Goal: Task Accomplishment & Management: Complete application form

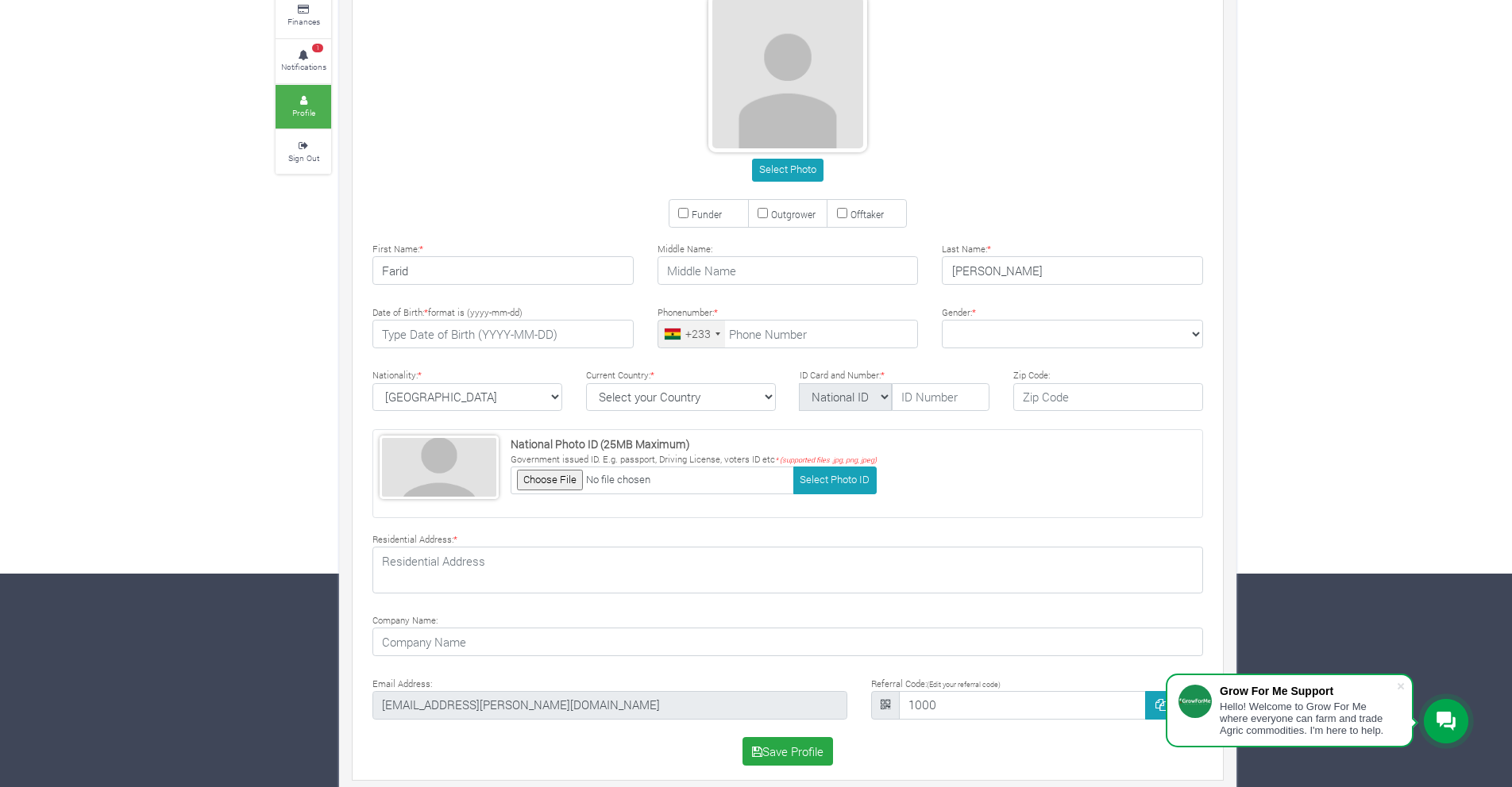
scroll to position [226, 0]
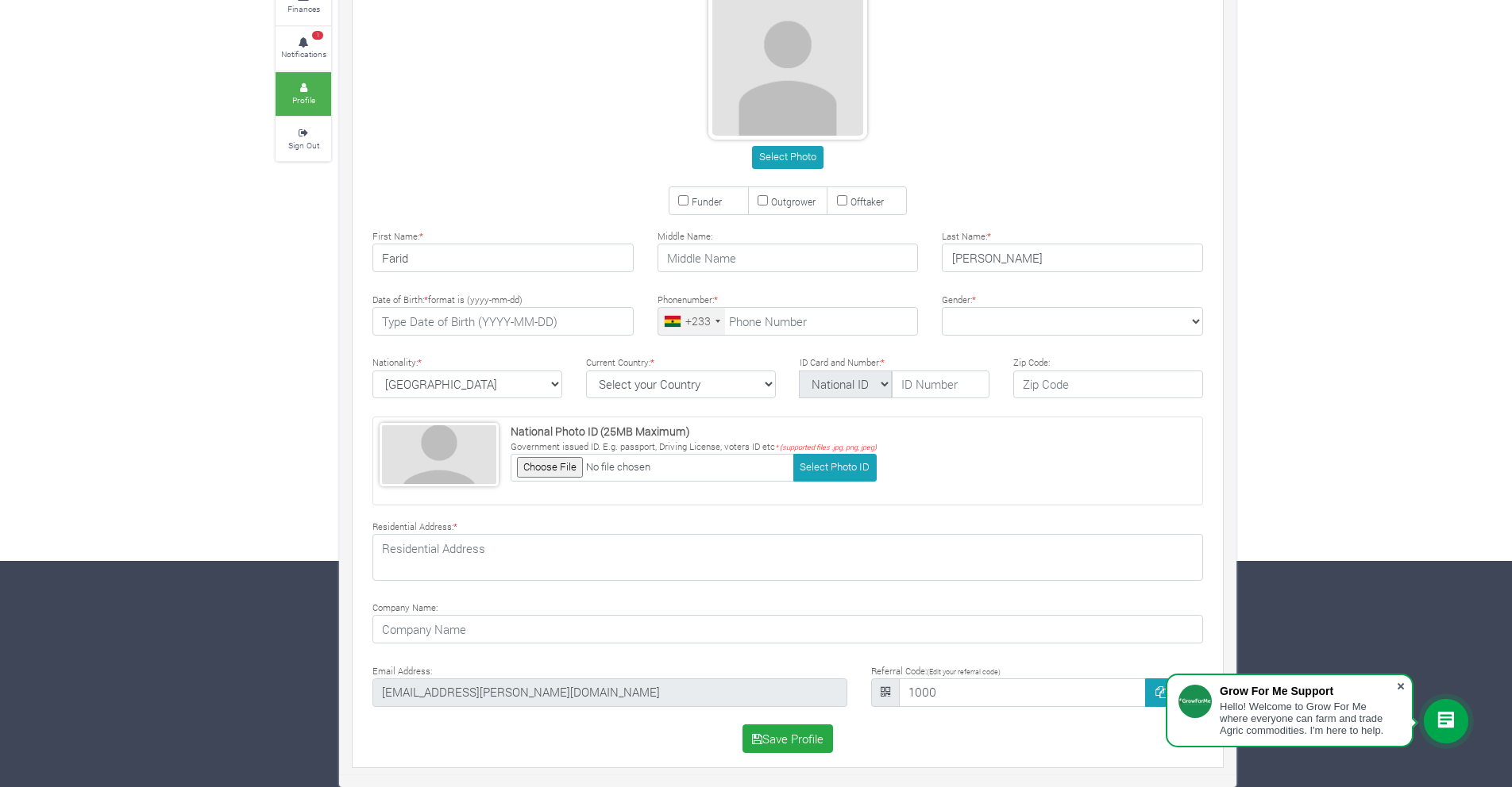
click at [1400, 686] on span at bounding box center [1400, 686] width 16 height 16
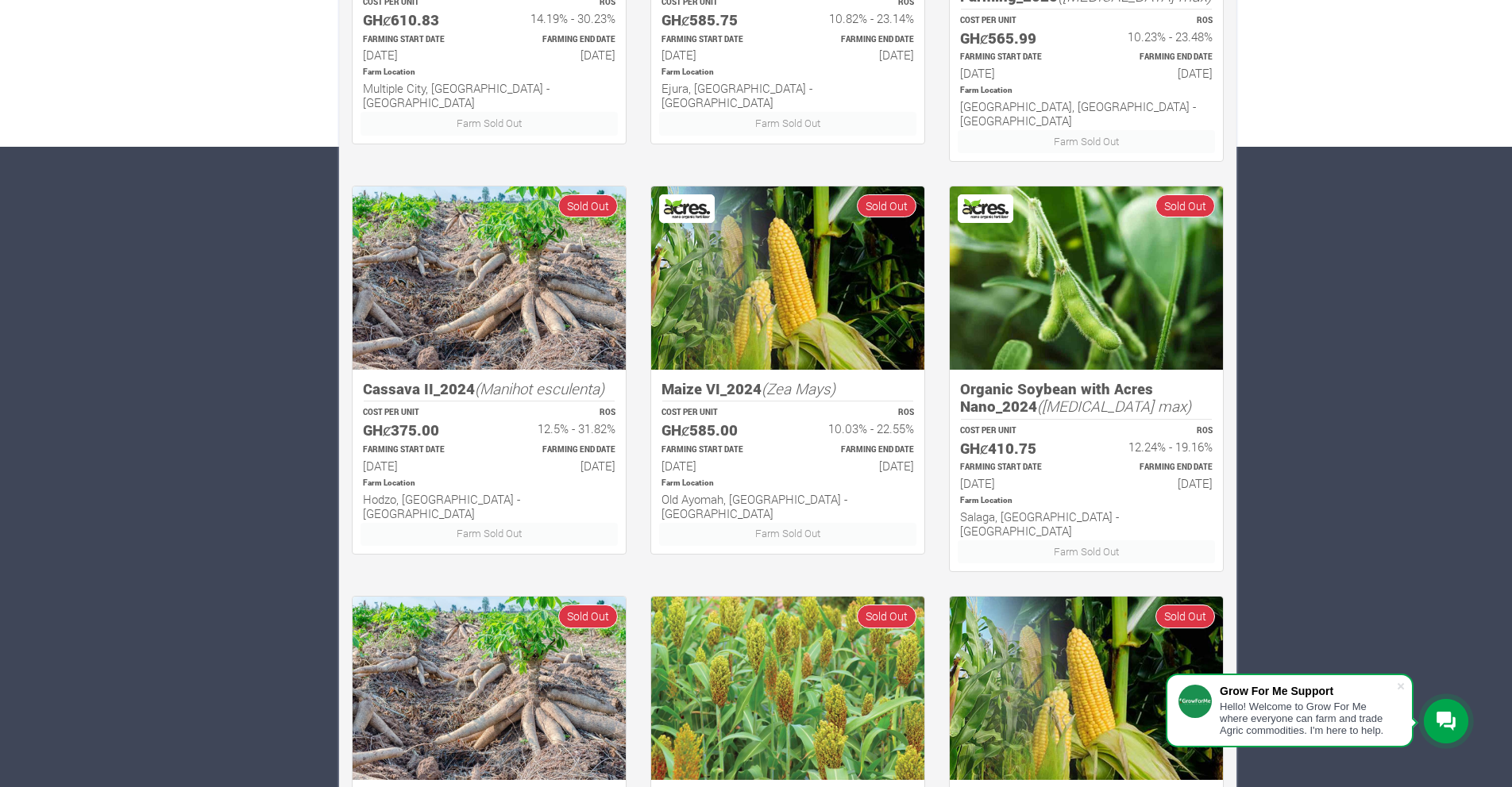
scroll to position [868, 0]
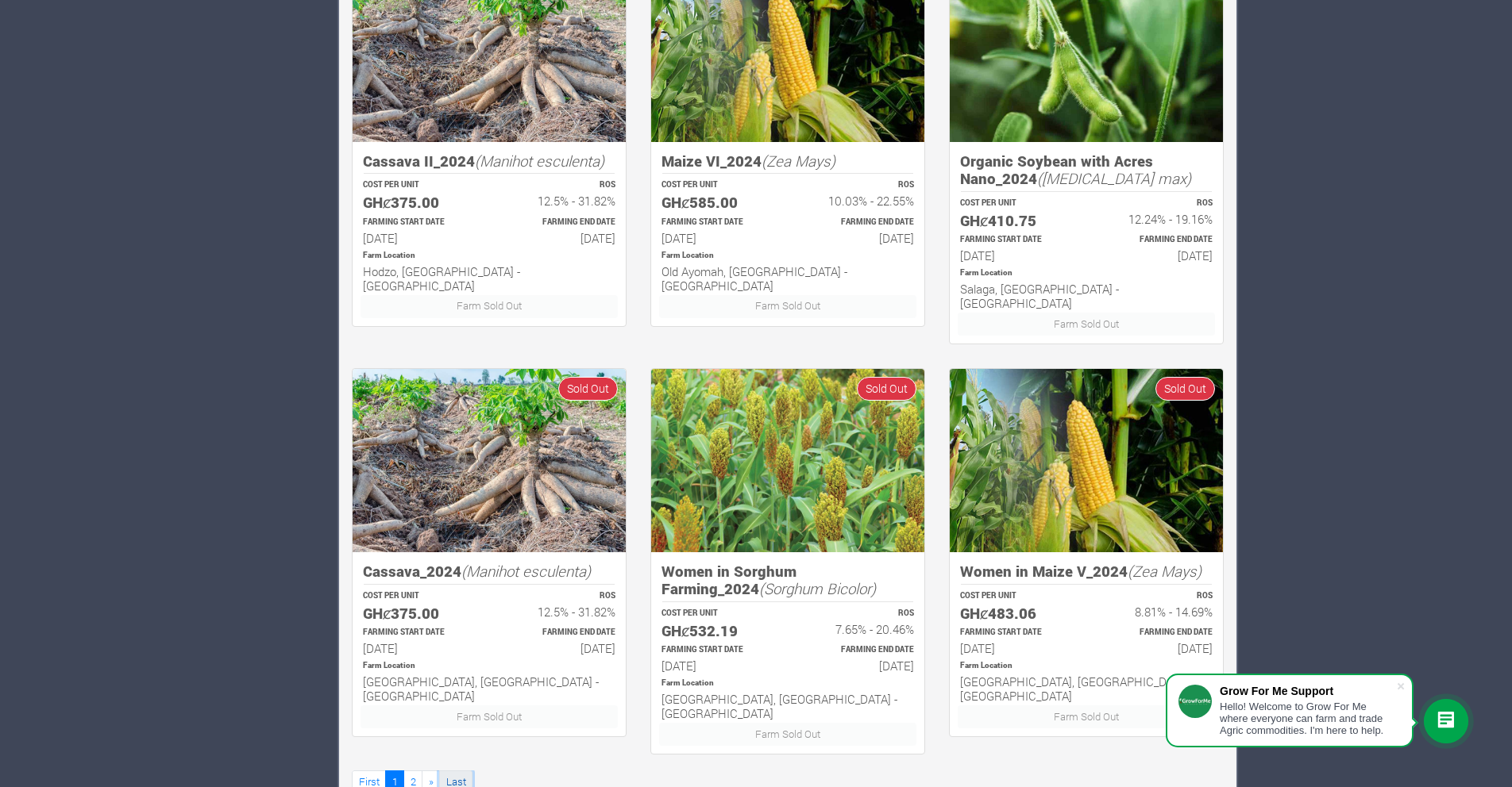
click at [450, 770] on link "Last" at bounding box center [455, 782] width 33 height 23
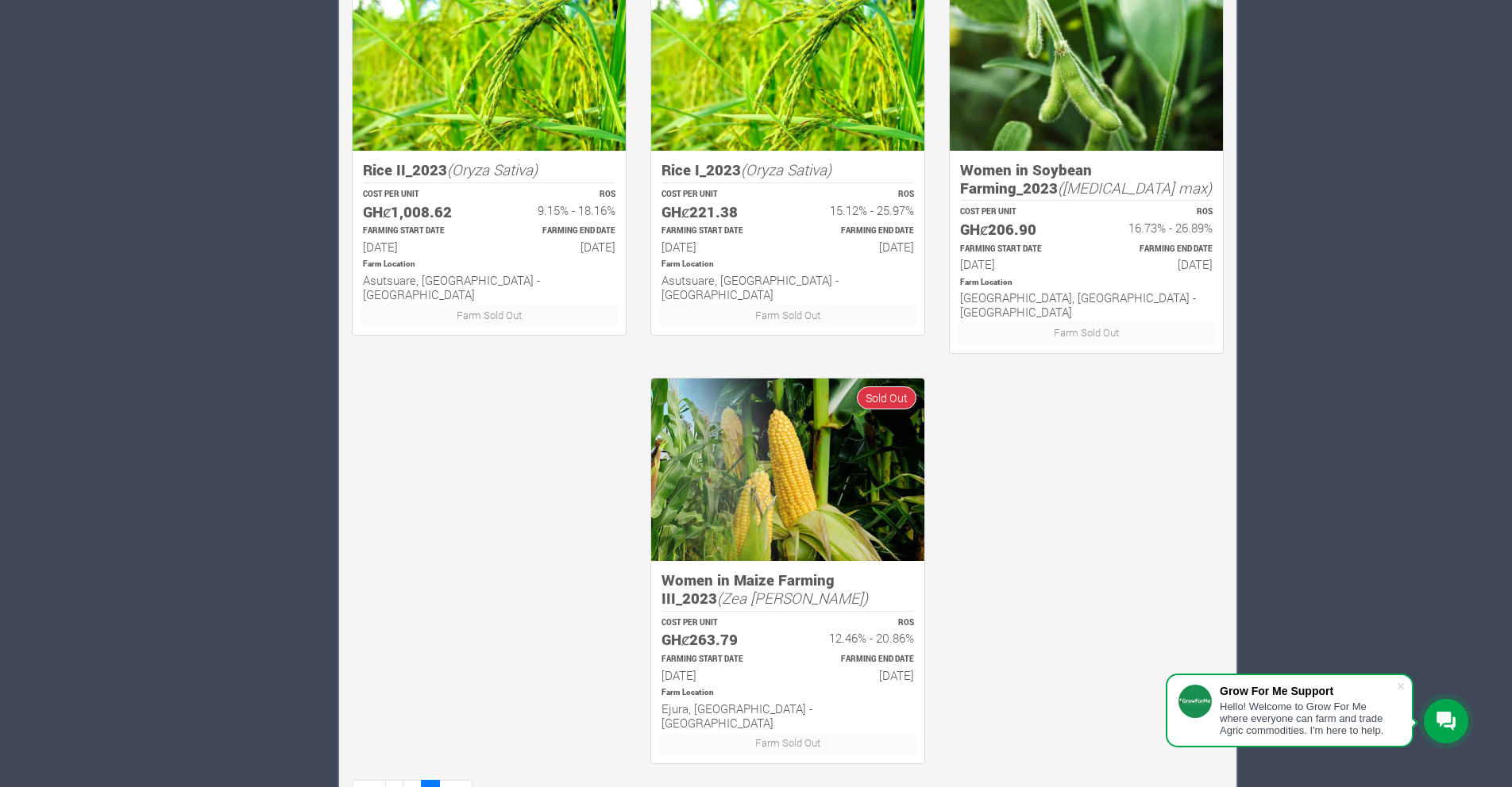
scroll to position [820, 0]
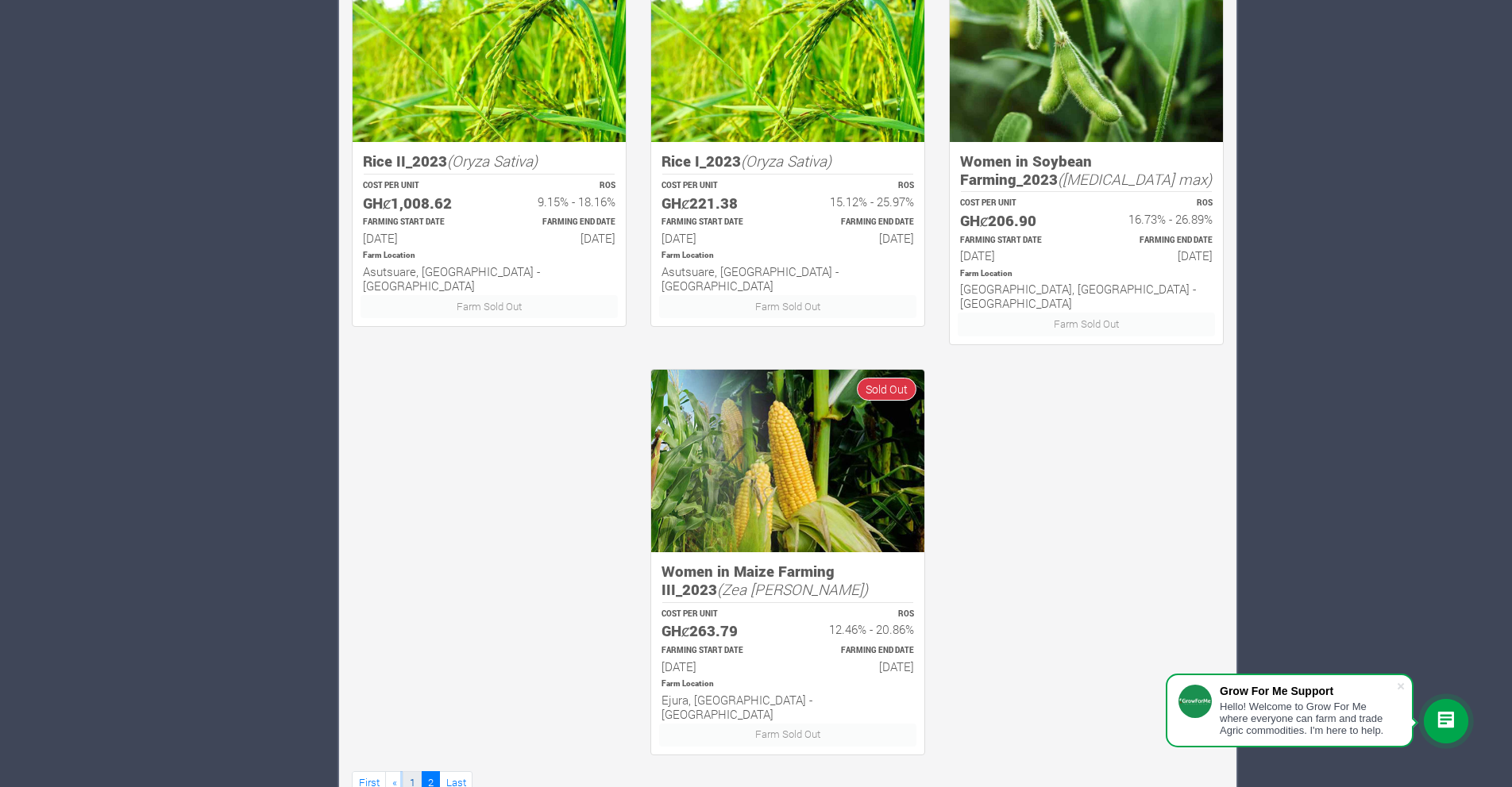
click at [411, 771] on link "1" at bounding box center [412, 783] width 19 height 23
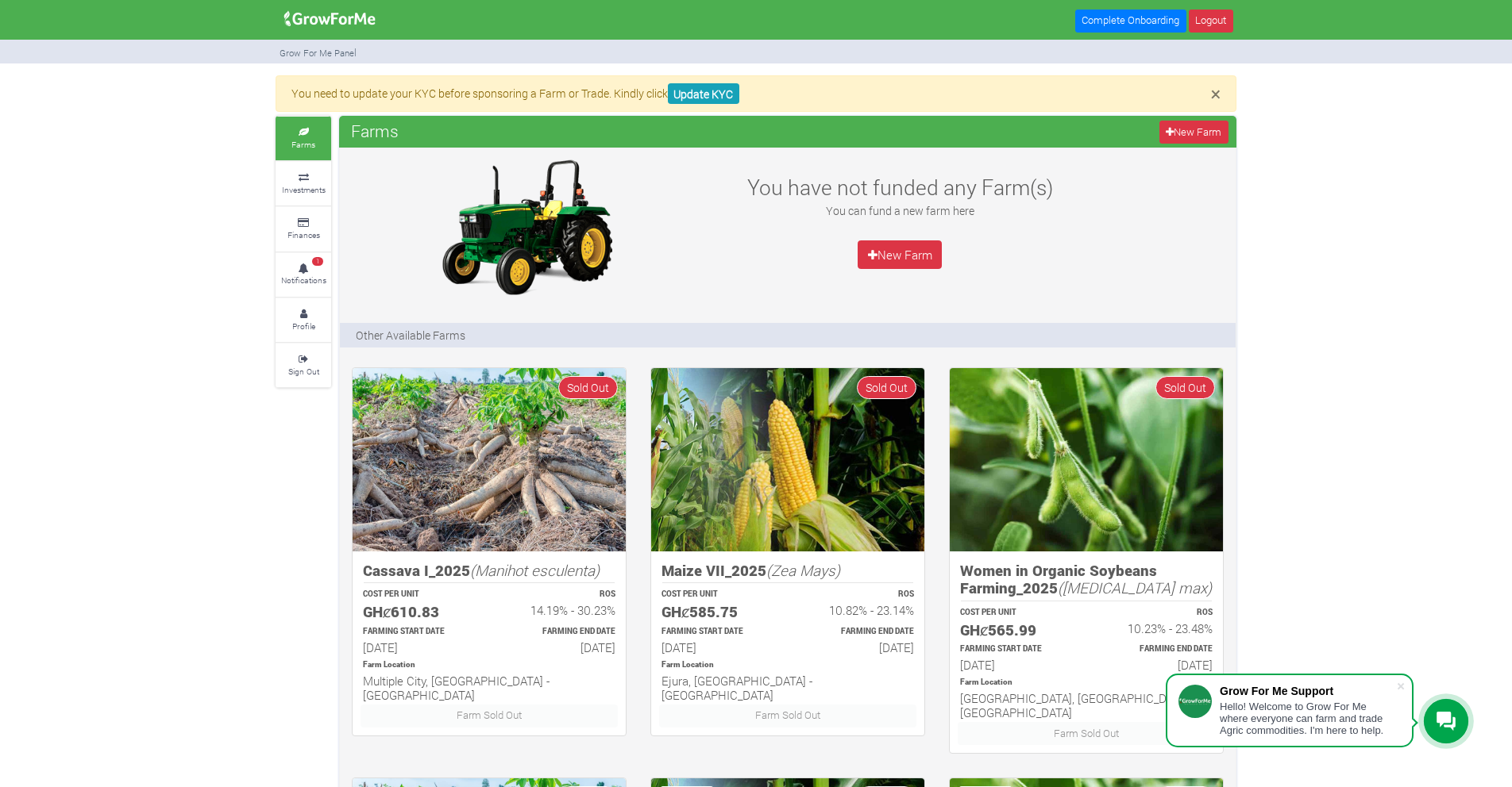
click at [306, 144] on small "Farms" at bounding box center [303, 144] width 24 height 11
click at [907, 261] on link "New Farm" at bounding box center [900, 255] width 84 height 29
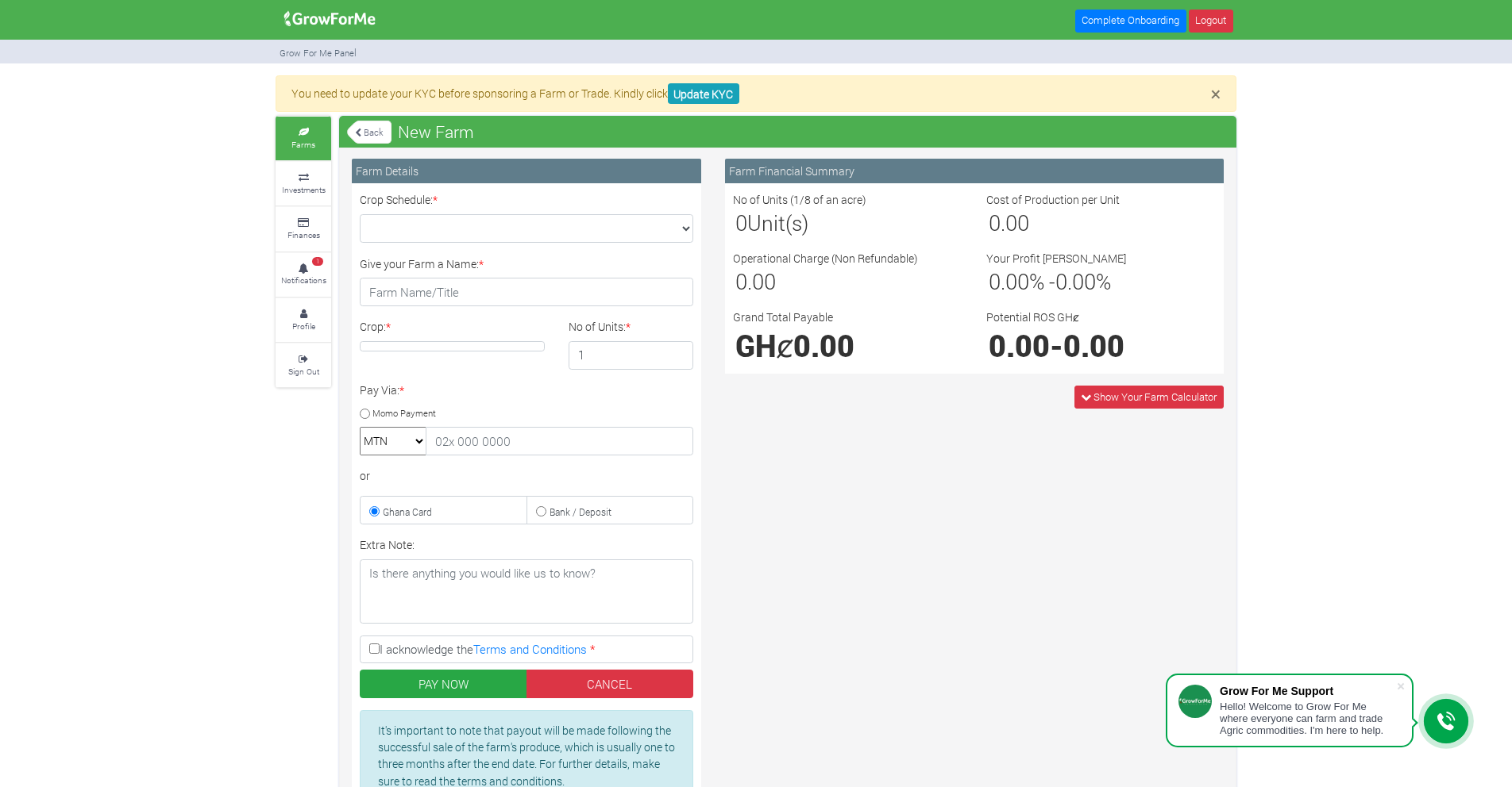
click at [368, 136] on link "Back" at bounding box center [369, 132] width 45 height 26
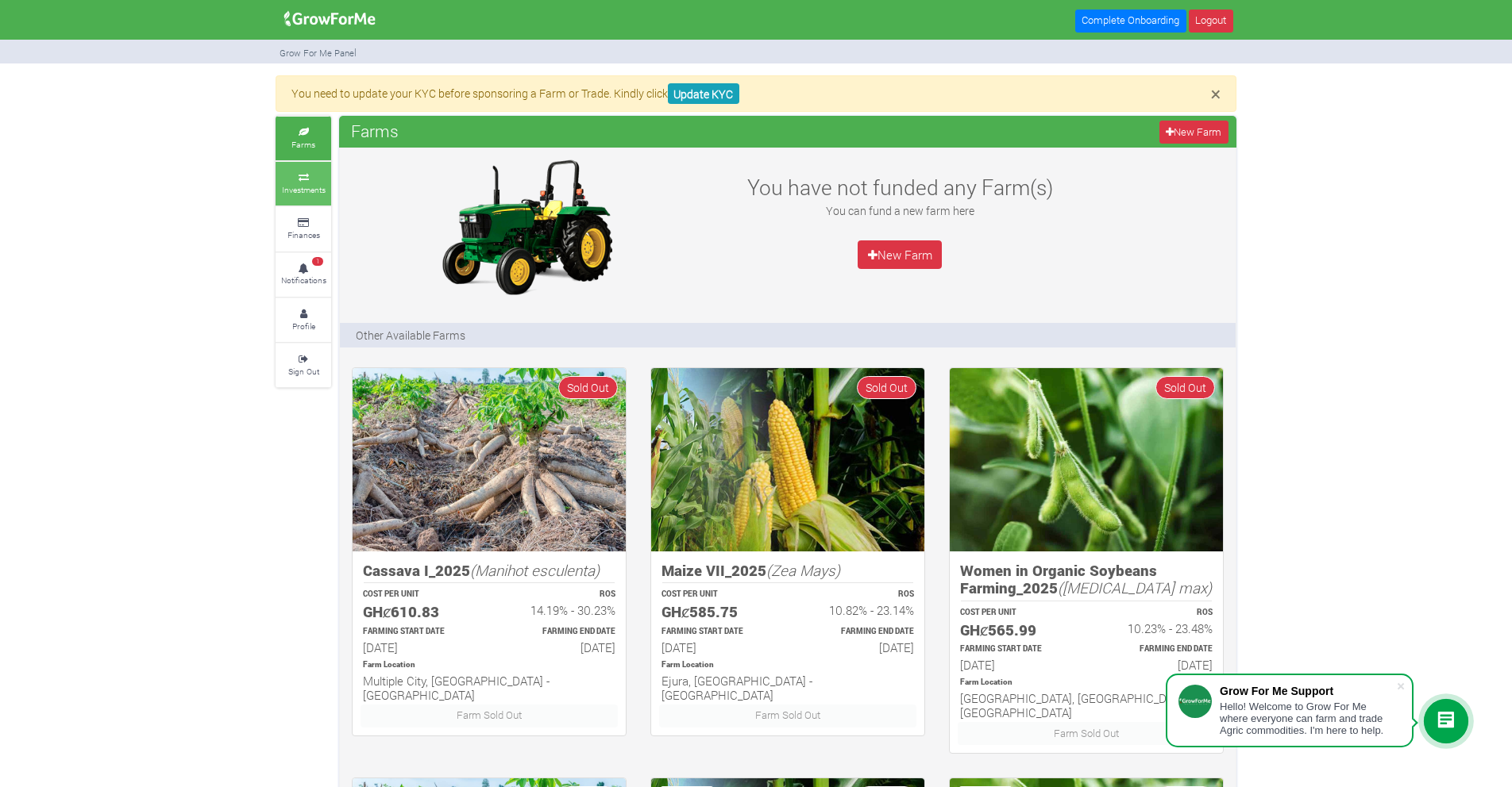
click at [301, 181] on link "Investments" at bounding box center [303, 184] width 55 height 44
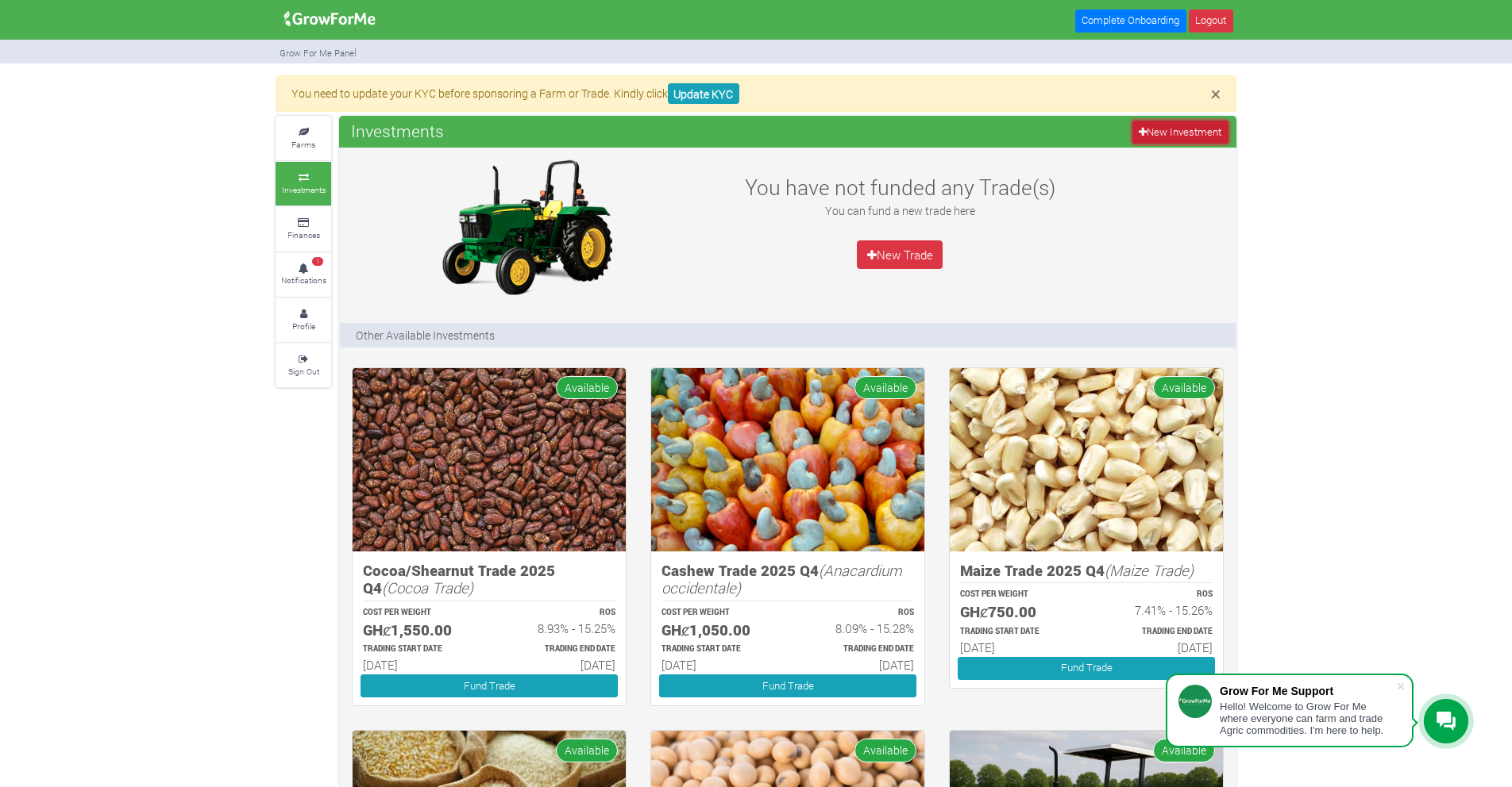
click at [1147, 126] on link "New Investment" at bounding box center [1180, 132] width 96 height 23
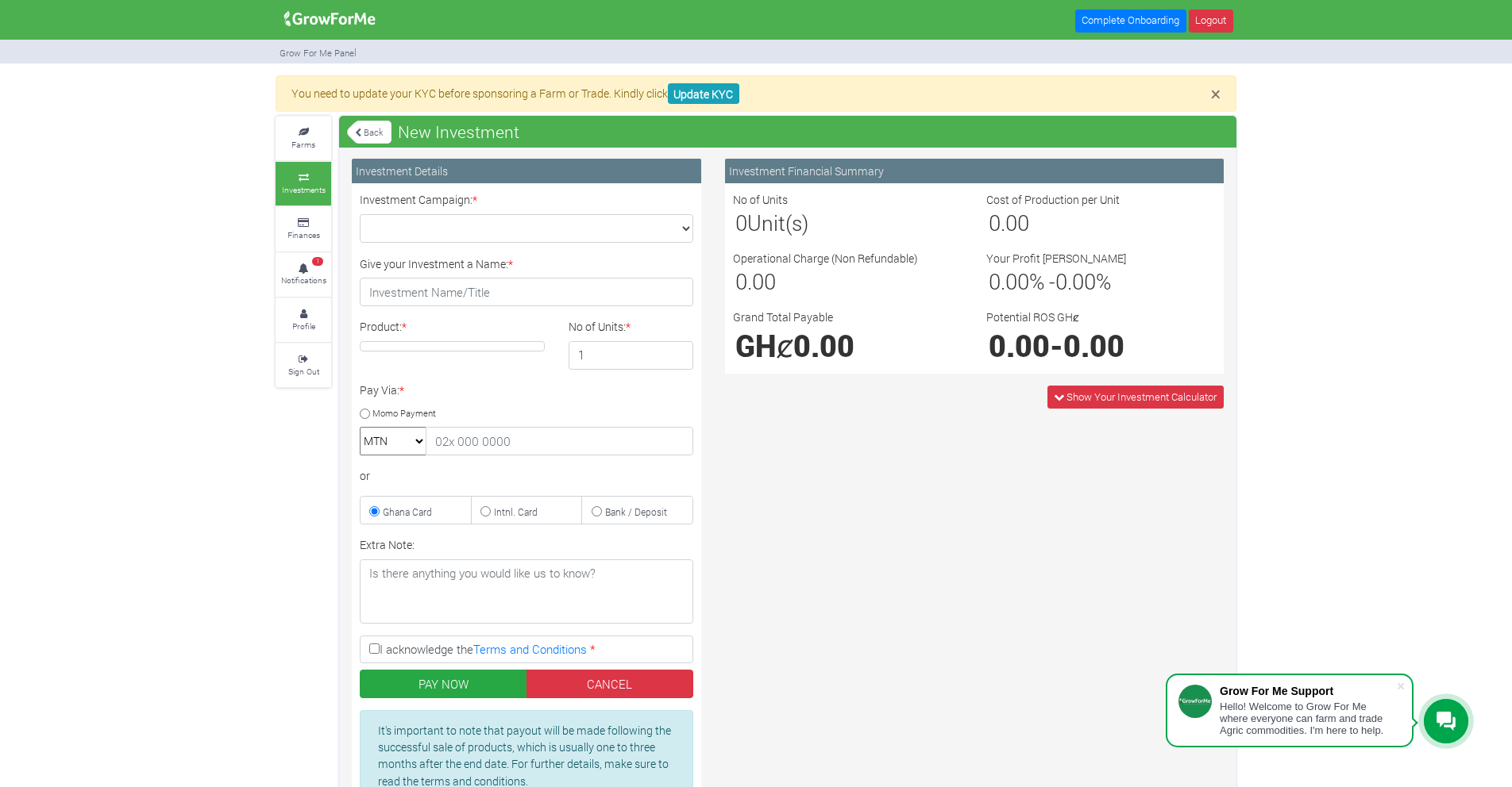
click at [373, 131] on link "Back" at bounding box center [369, 132] width 45 height 26
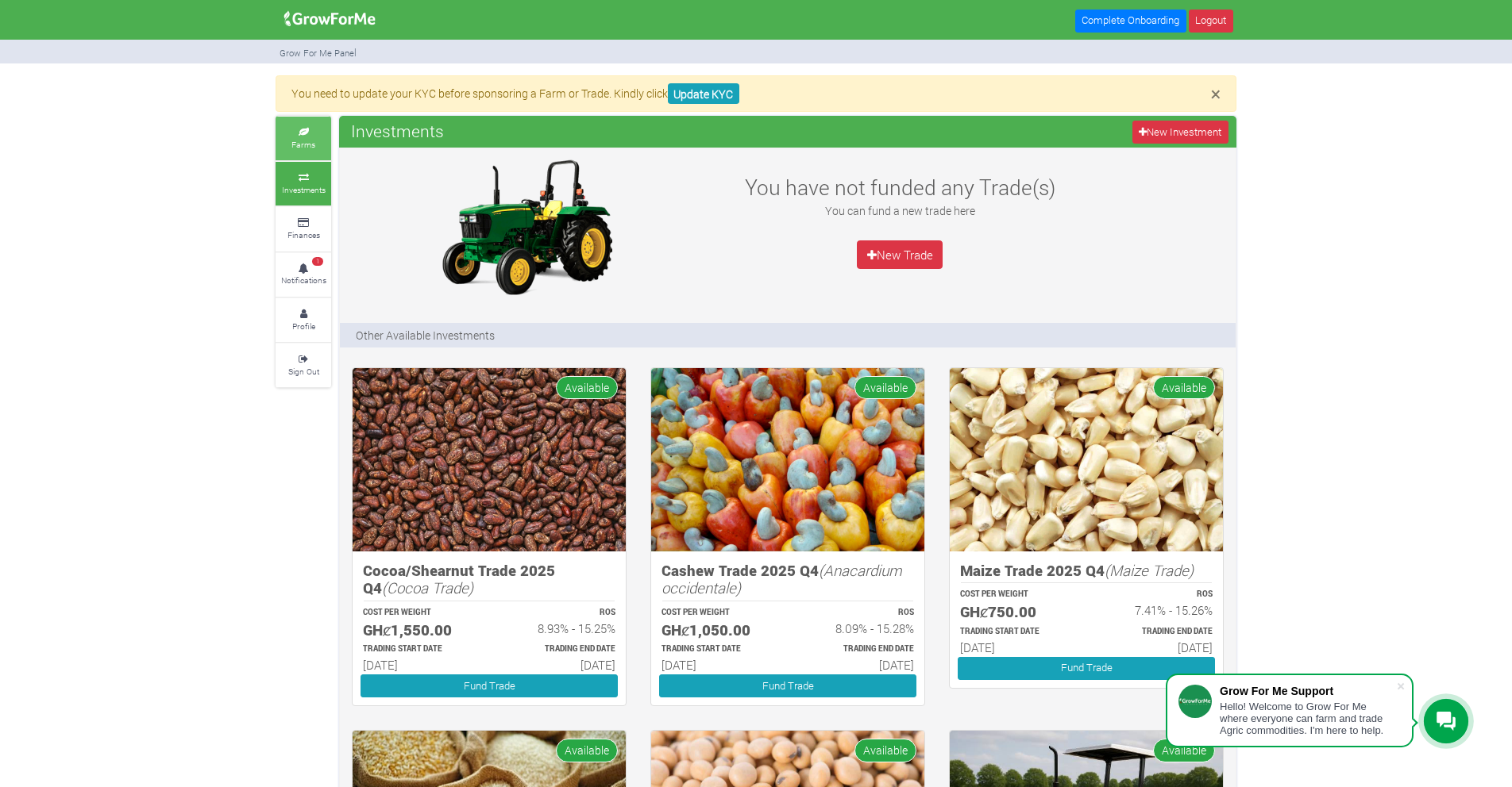
click at [305, 141] on small "Farms" at bounding box center [303, 144] width 24 height 11
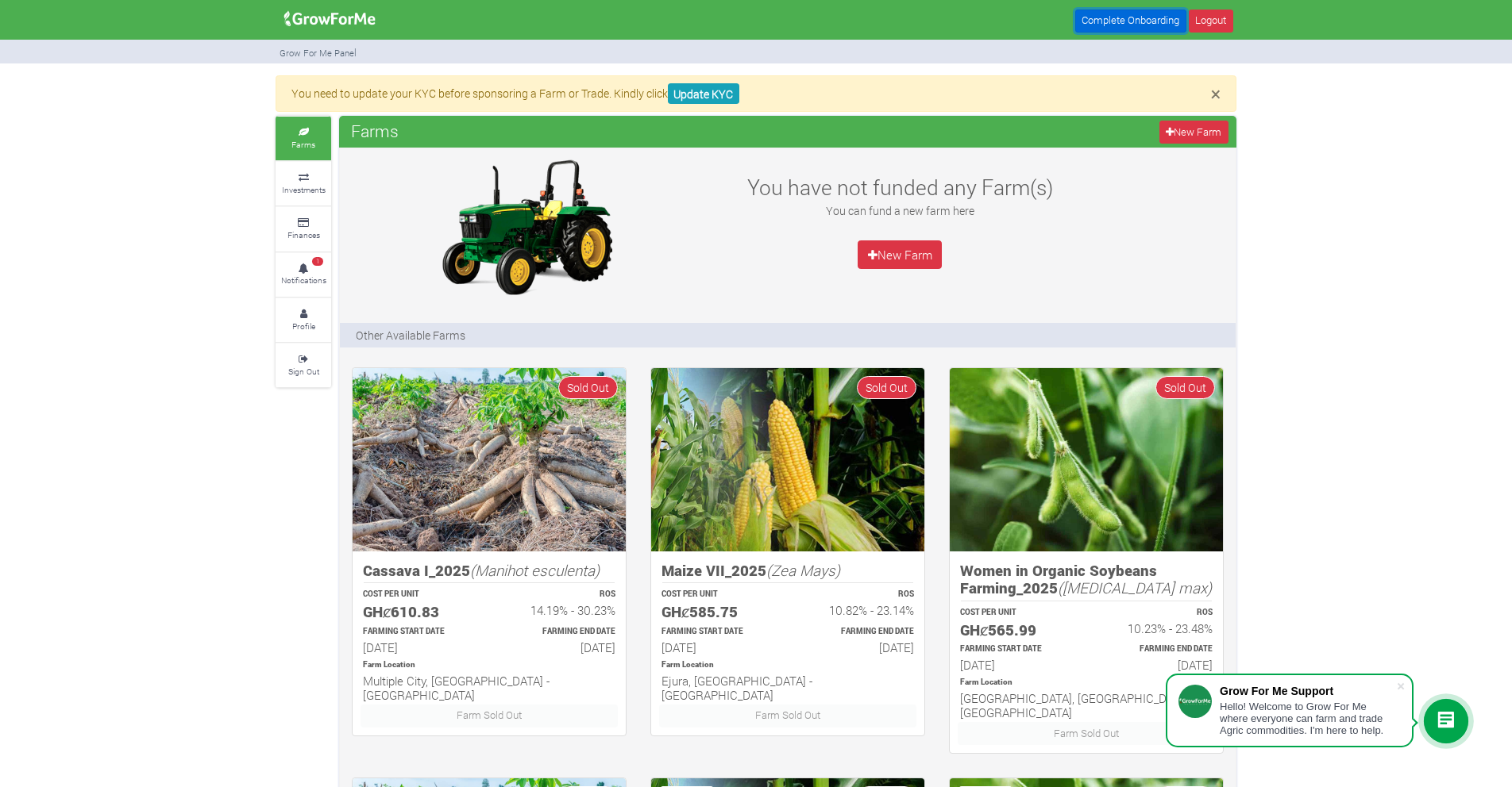
click at [1126, 18] on link "Complete Onboarding" at bounding box center [1130, 22] width 111 height 23
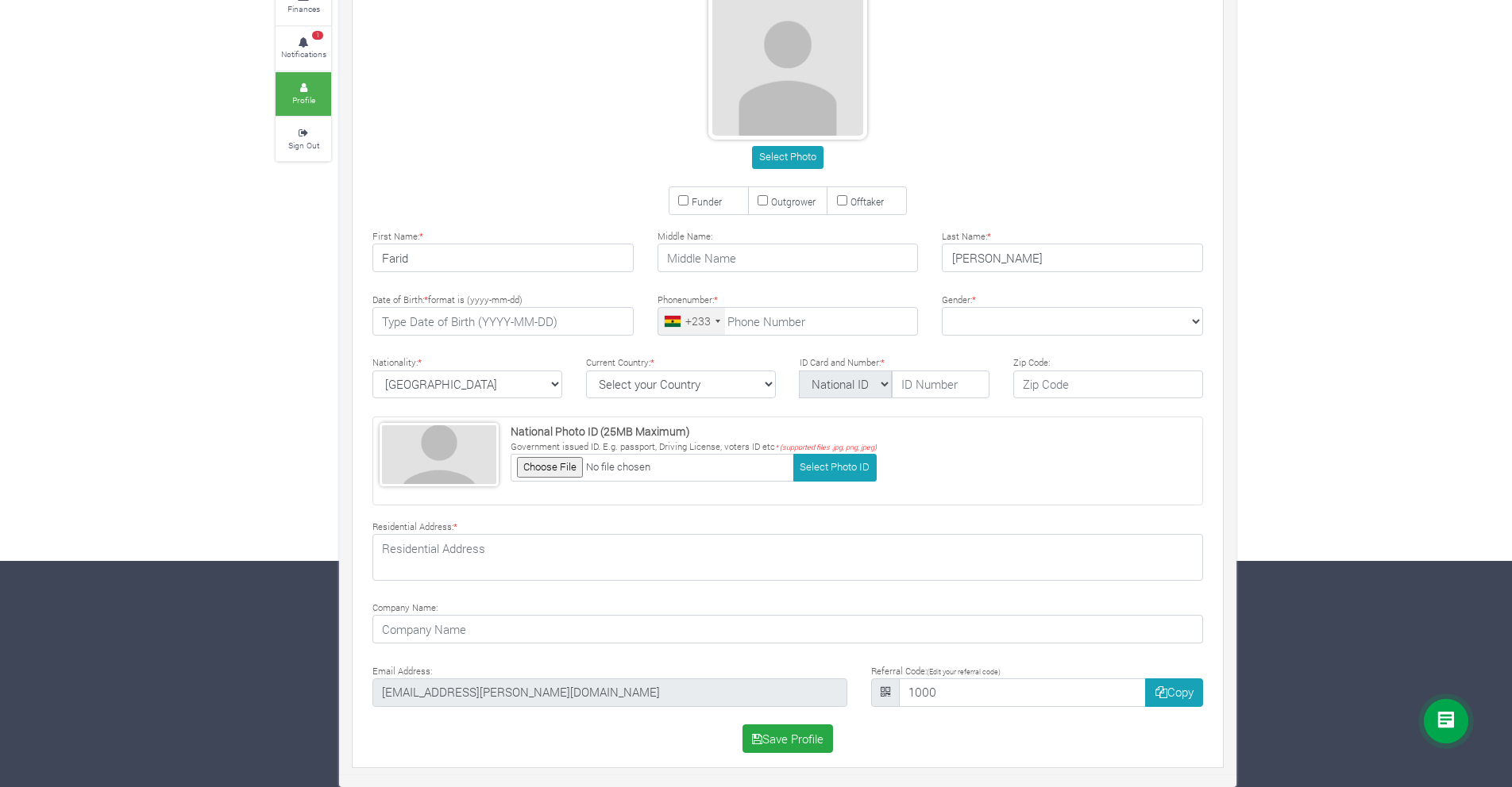
click at [431, 156] on div "Select Photo" at bounding box center [787, 157] width 855 height 23
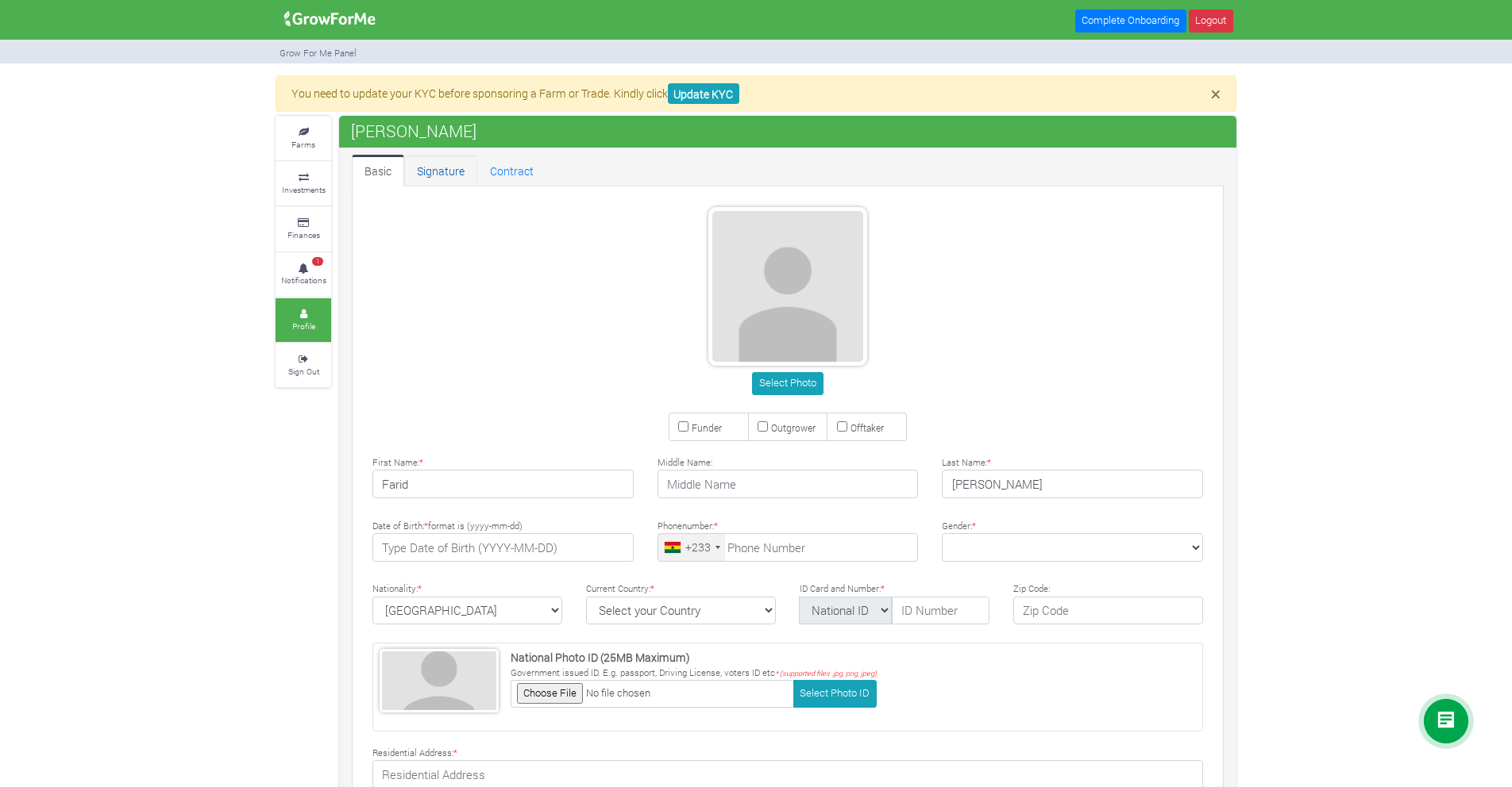
click at [432, 175] on link "Signature" at bounding box center [441, 170] width 73 height 31
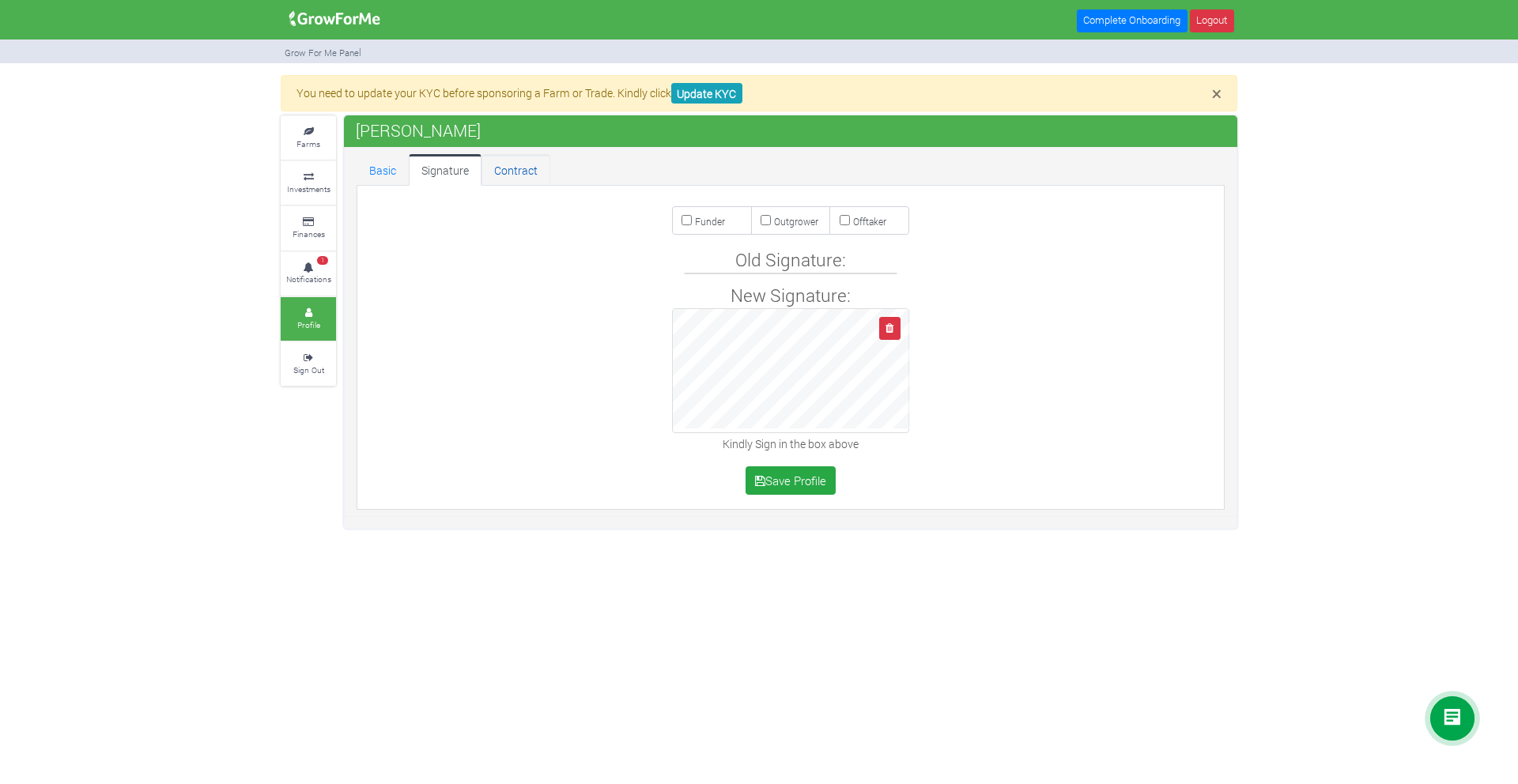
click at [530, 158] on link "Contract" at bounding box center [515, 170] width 68 height 31
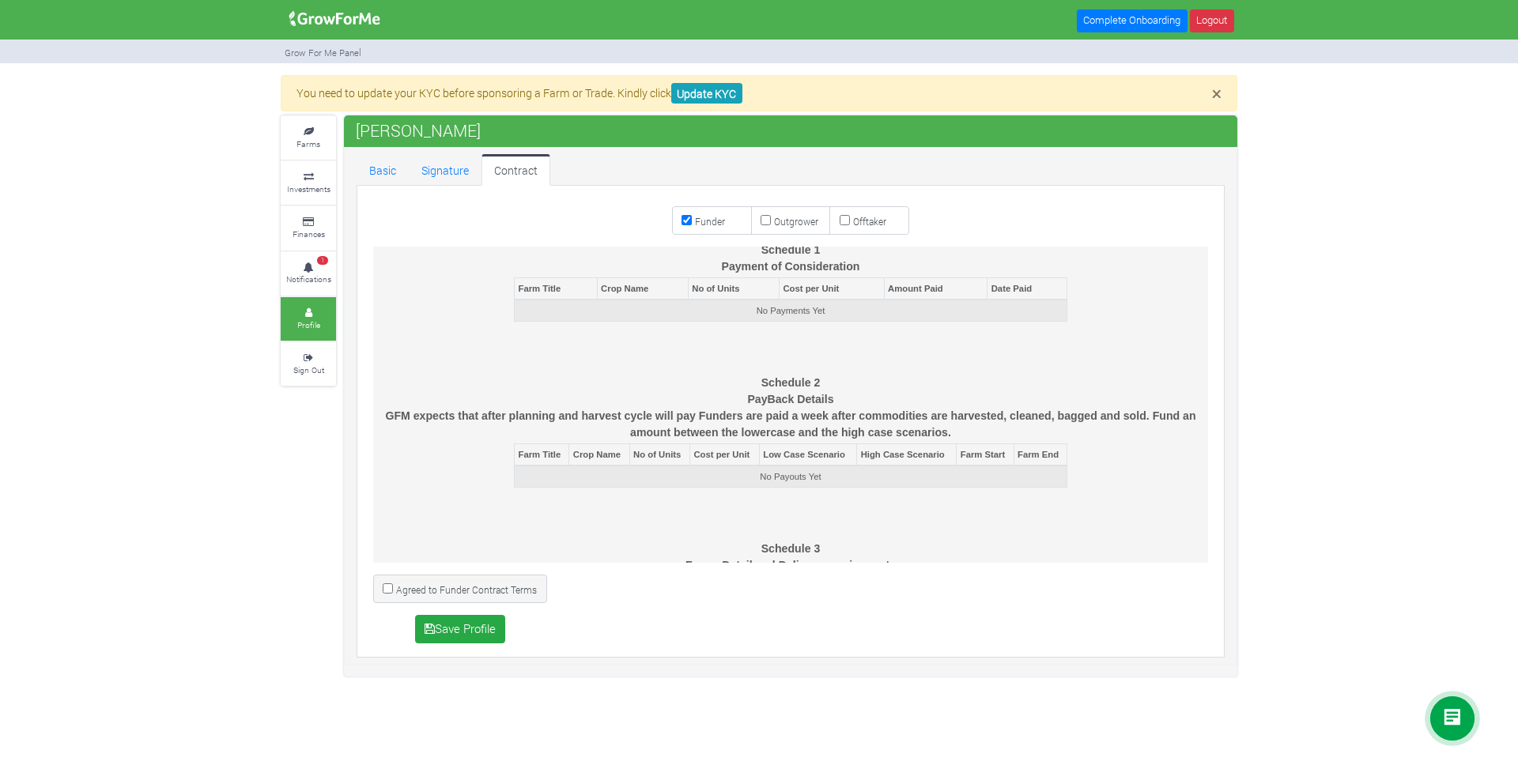
scroll to position [4865, 0]
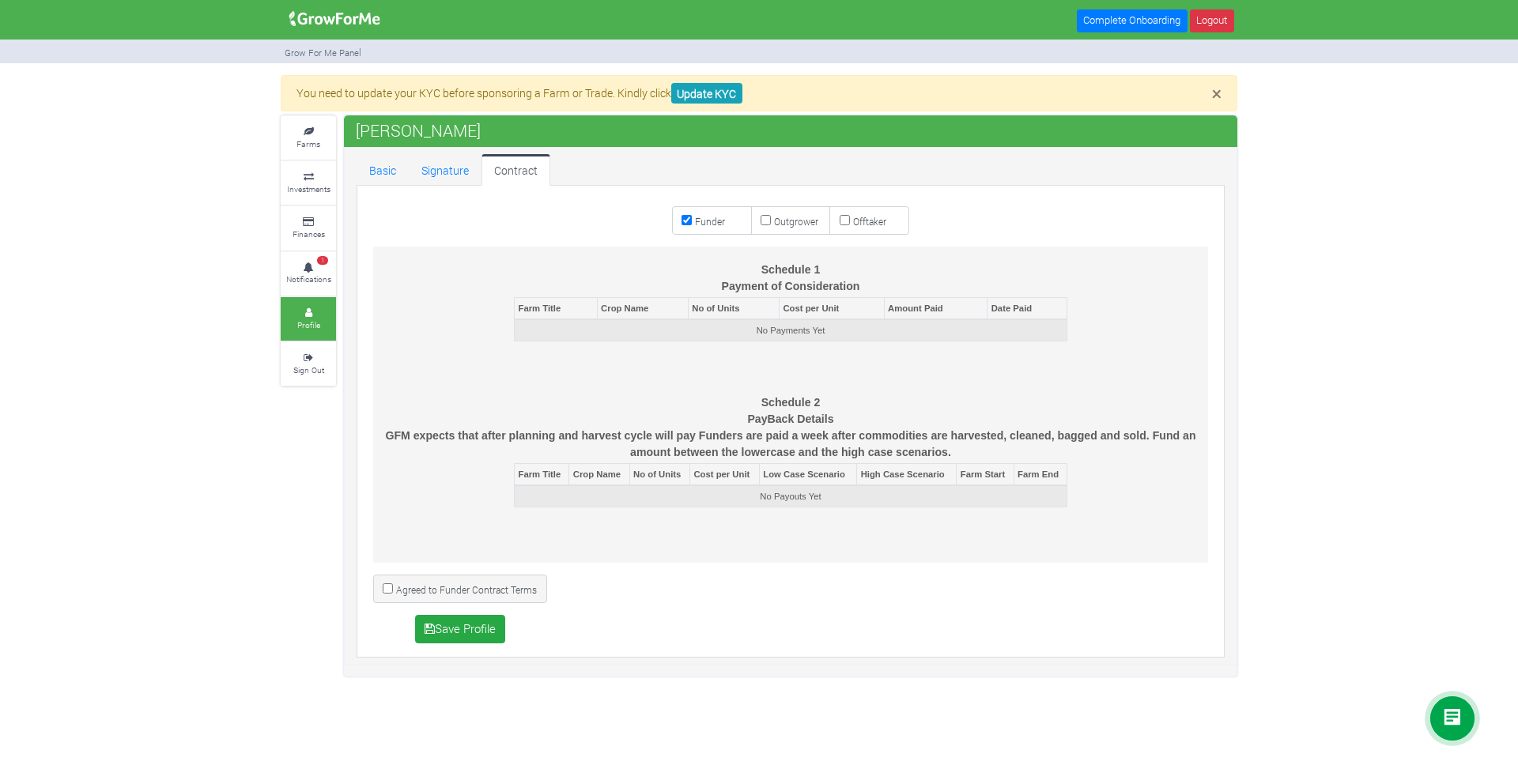
click at [390, 586] on input "Agreed to Funder Contract Terms" at bounding box center [388, 589] width 10 height 10
checkbox input "true"
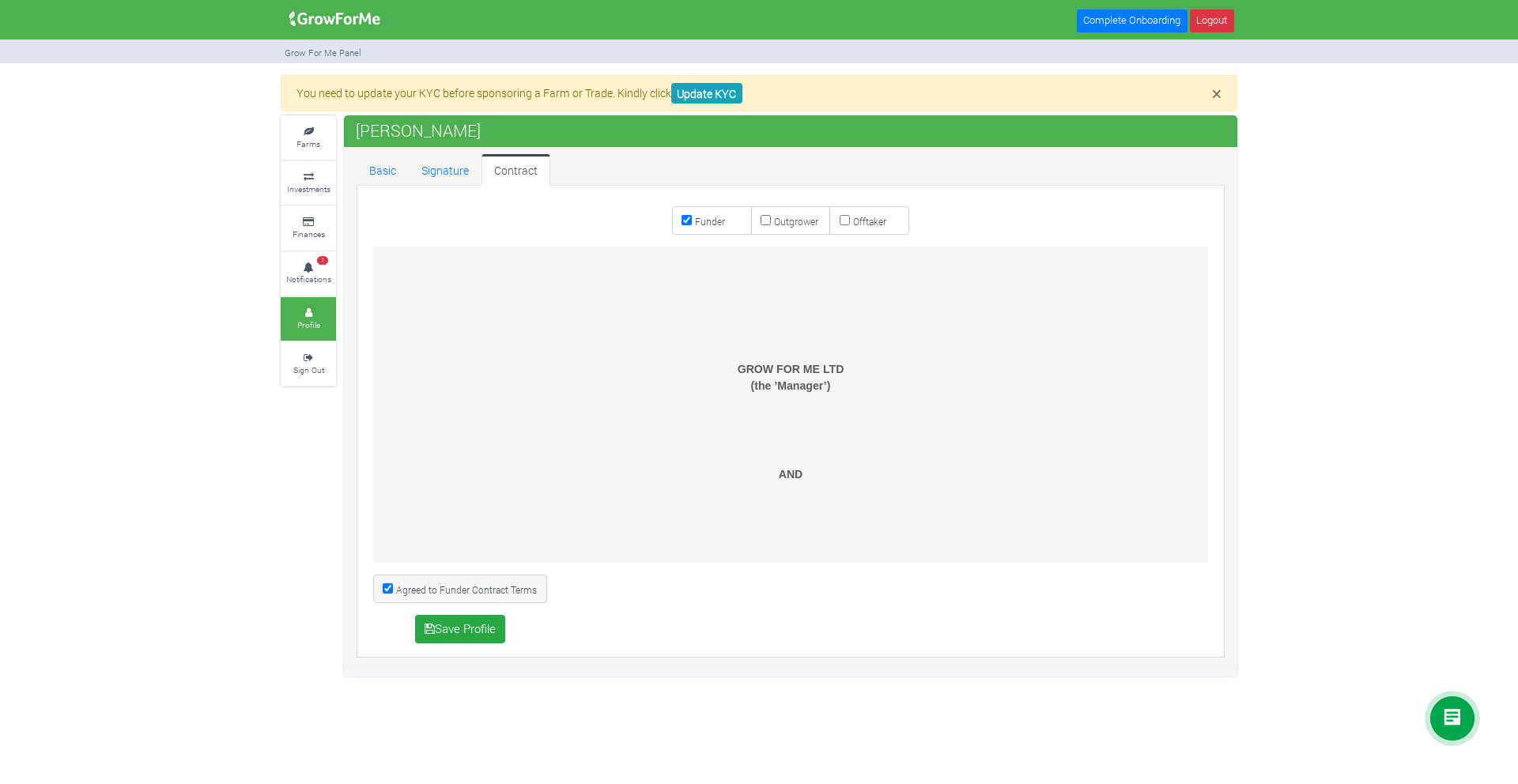
scroll to position [0, 0]
click at [379, 171] on link "Basic" at bounding box center [382, 170] width 52 height 31
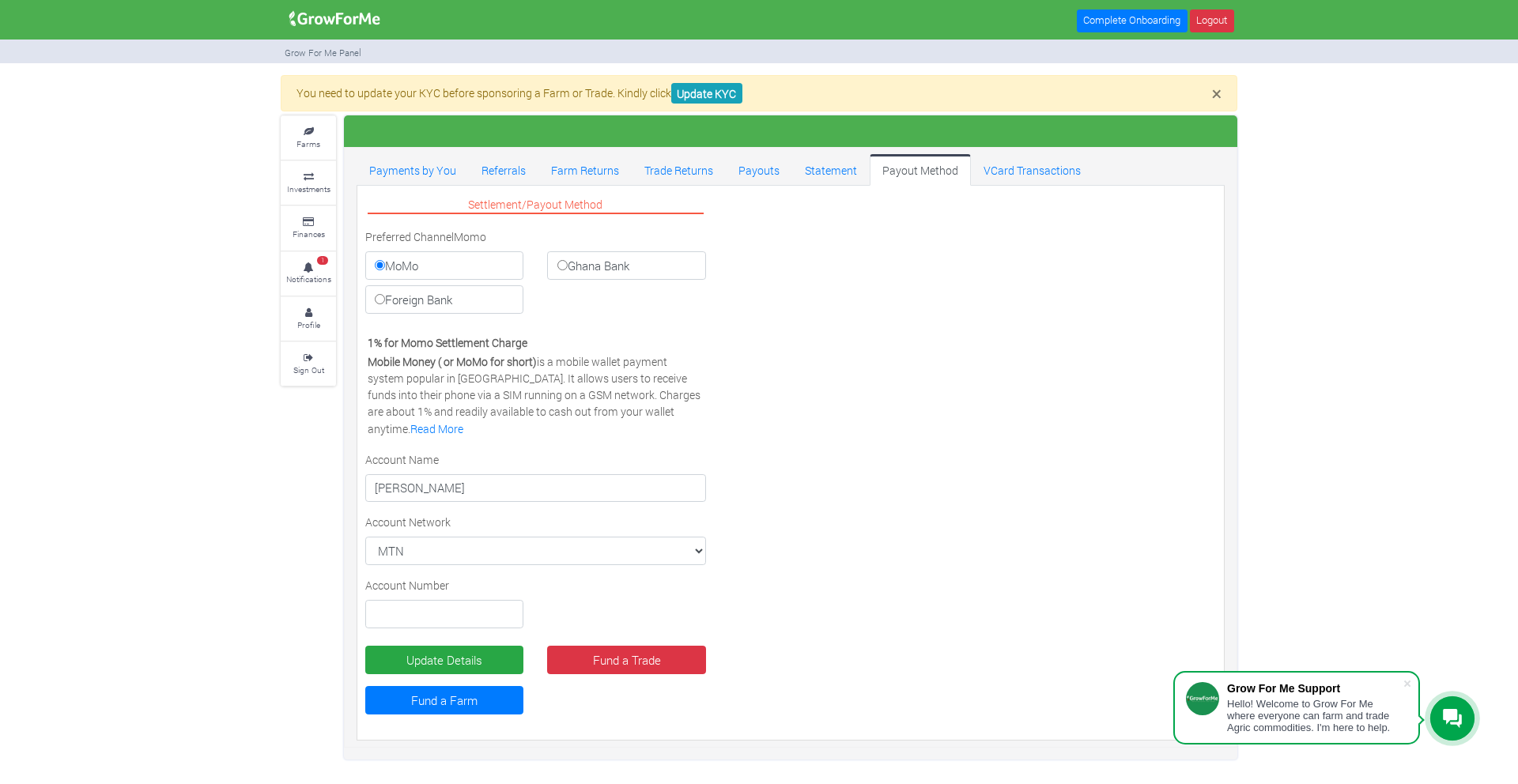
click at [200, 502] on div "× You need to update your KYC before sponsoring a Farm or Trade. Kindly click U…" at bounding box center [759, 417] width 1518 height 684
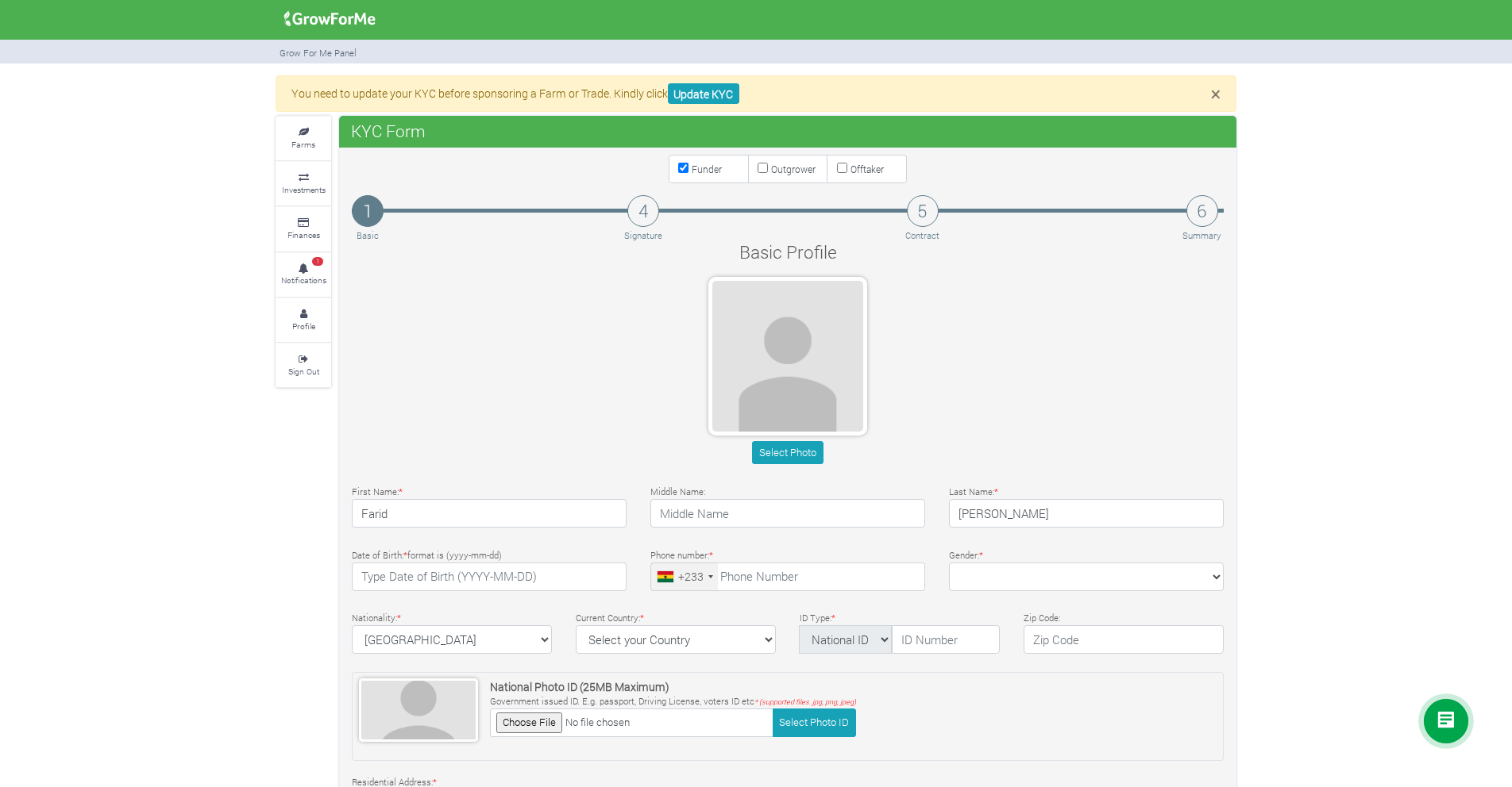
click at [1204, 204] on h4 "6" at bounding box center [1202, 211] width 31 height 31
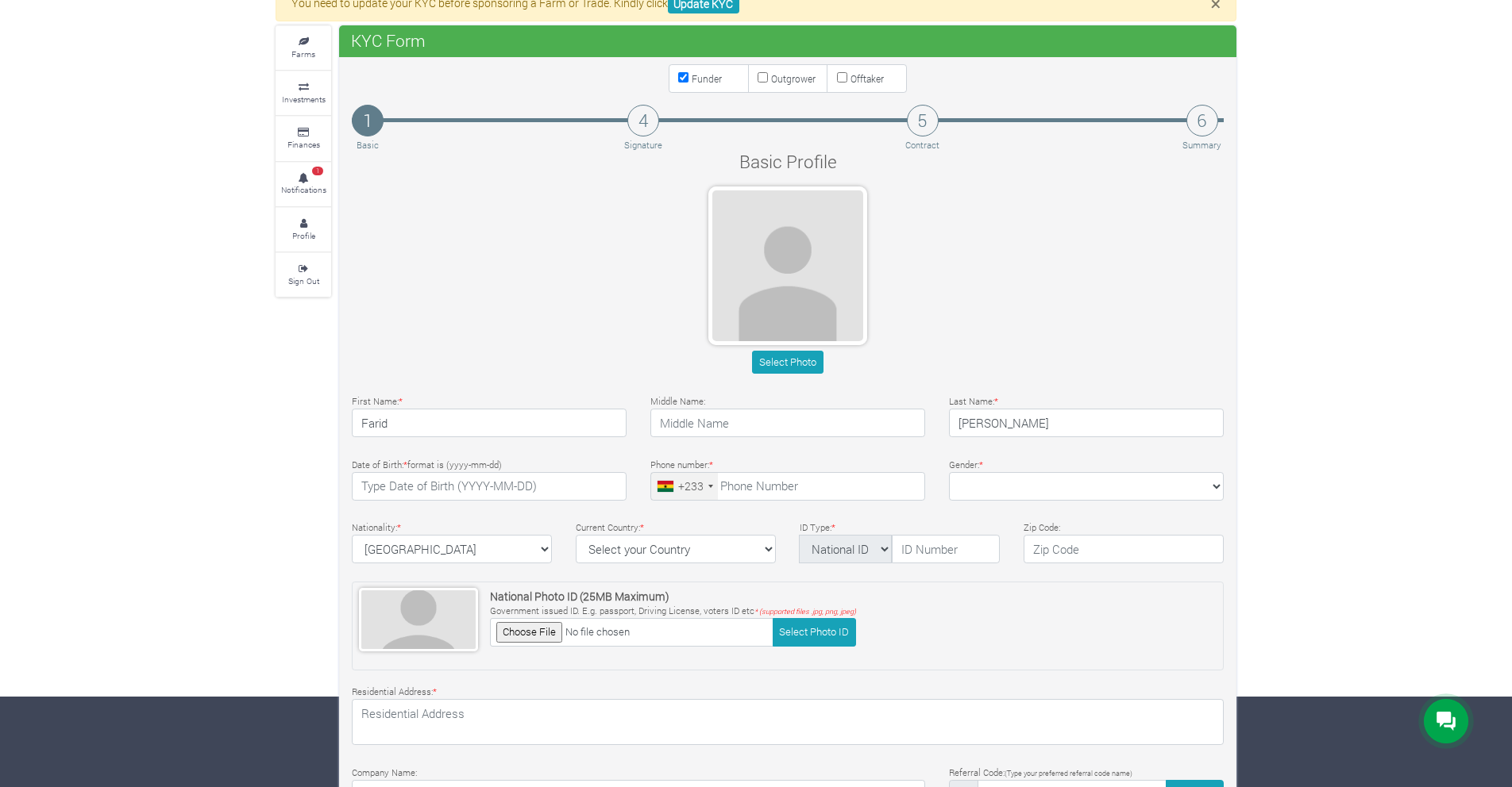
scroll to position [79, 0]
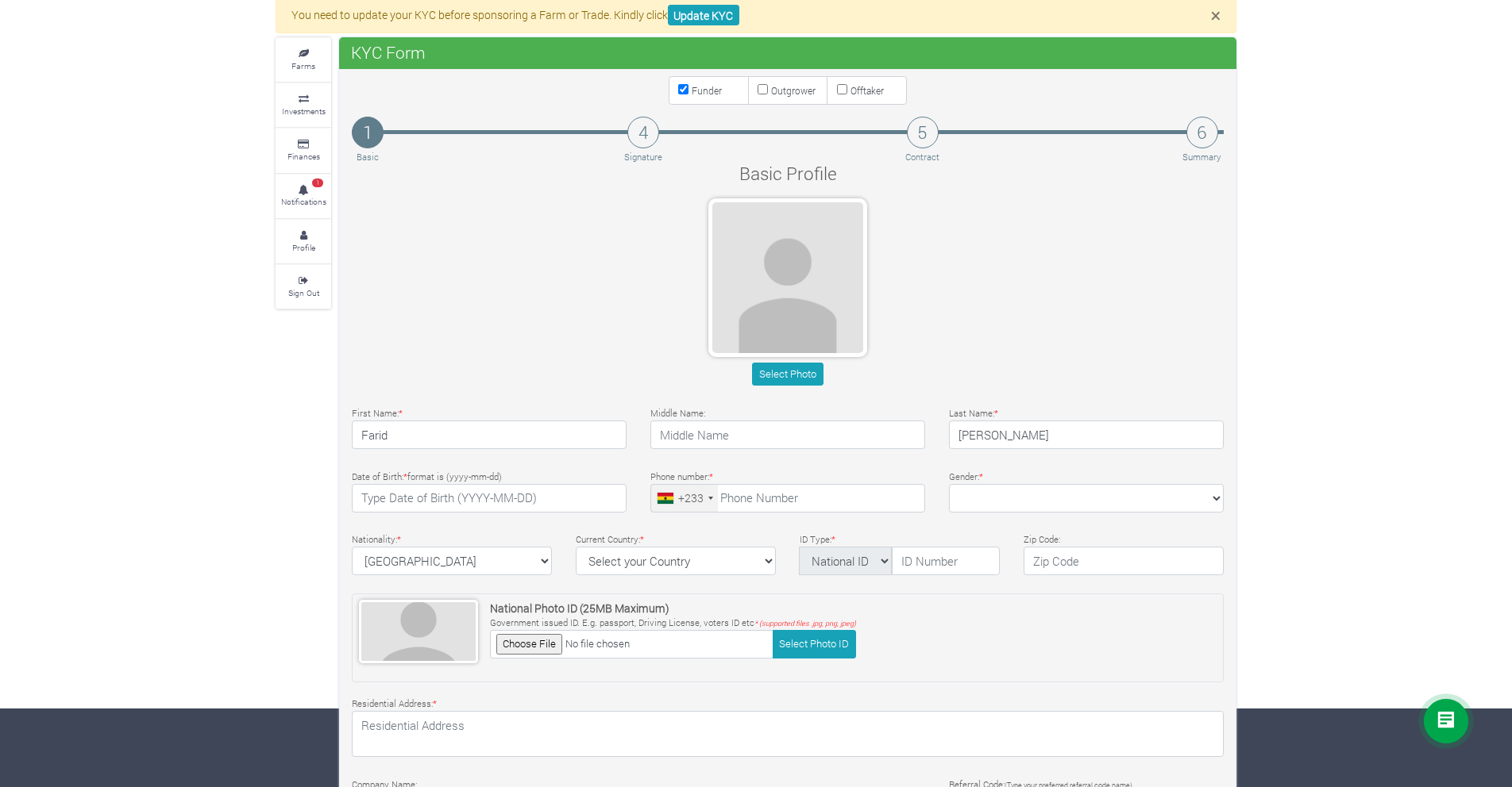
click at [628, 156] on p "Signature" at bounding box center [643, 157] width 38 height 13
click at [714, 88] on small "Funder" at bounding box center [706, 90] width 30 height 12
click at [688, 88] on input "Funder" at bounding box center [683, 89] width 10 height 10
checkbox input "false"
click at [766, 96] on label "Outgrower" at bounding box center [787, 90] width 80 height 29
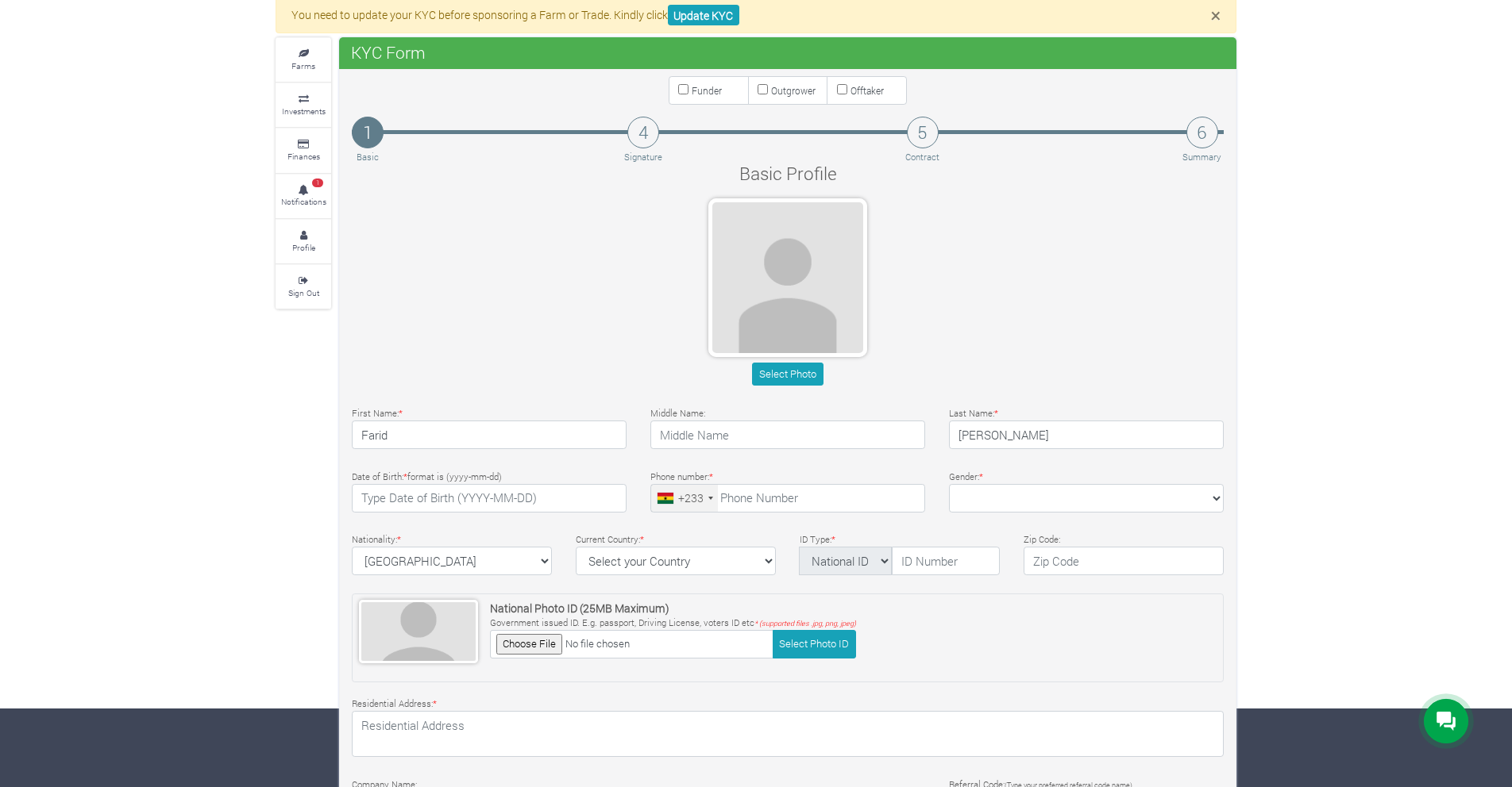
click at [766, 94] on input "Outgrower" at bounding box center [763, 89] width 10 height 10
checkbox input "true"
click at [858, 89] on small "Offtaker" at bounding box center [867, 90] width 33 height 12
click at [847, 89] on input "Offtaker" at bounding box center [842, 89] width 10 height 10
click at [843, 94] on input "Offtaker" at bounding box center [842, 89] width 10 height 10
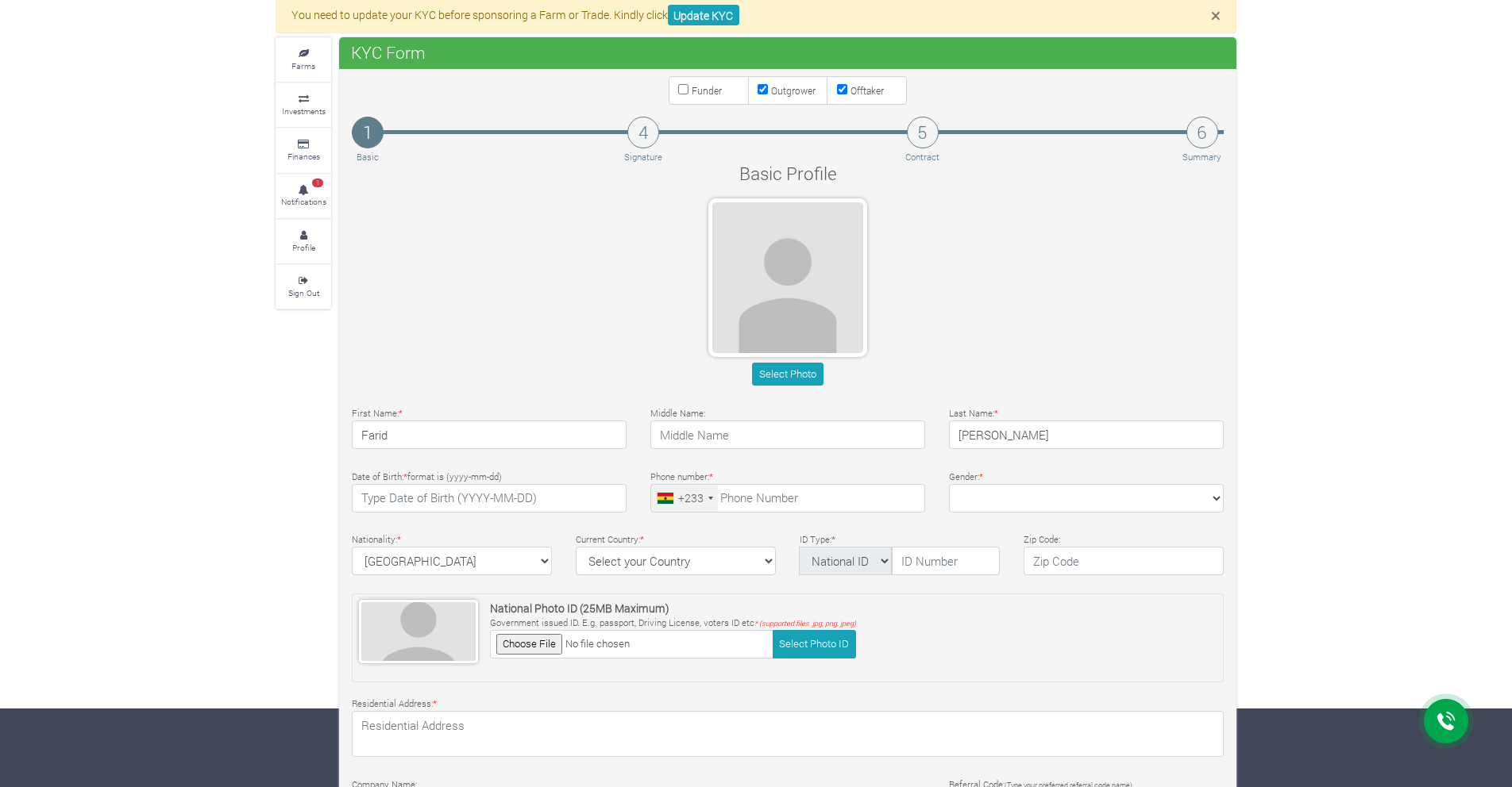
checkbox input "false"
click at [697, 102] on label "Funder" at bounding box center [708, 90] width 80 height 29
click at [688, 94] on input "Funder" at bounding box center [683, 89] width 10 height 10
checkbox input "true"
click at [771, 85] on small "Outgrower" at bounding box center [793, 90] width 45 height 12
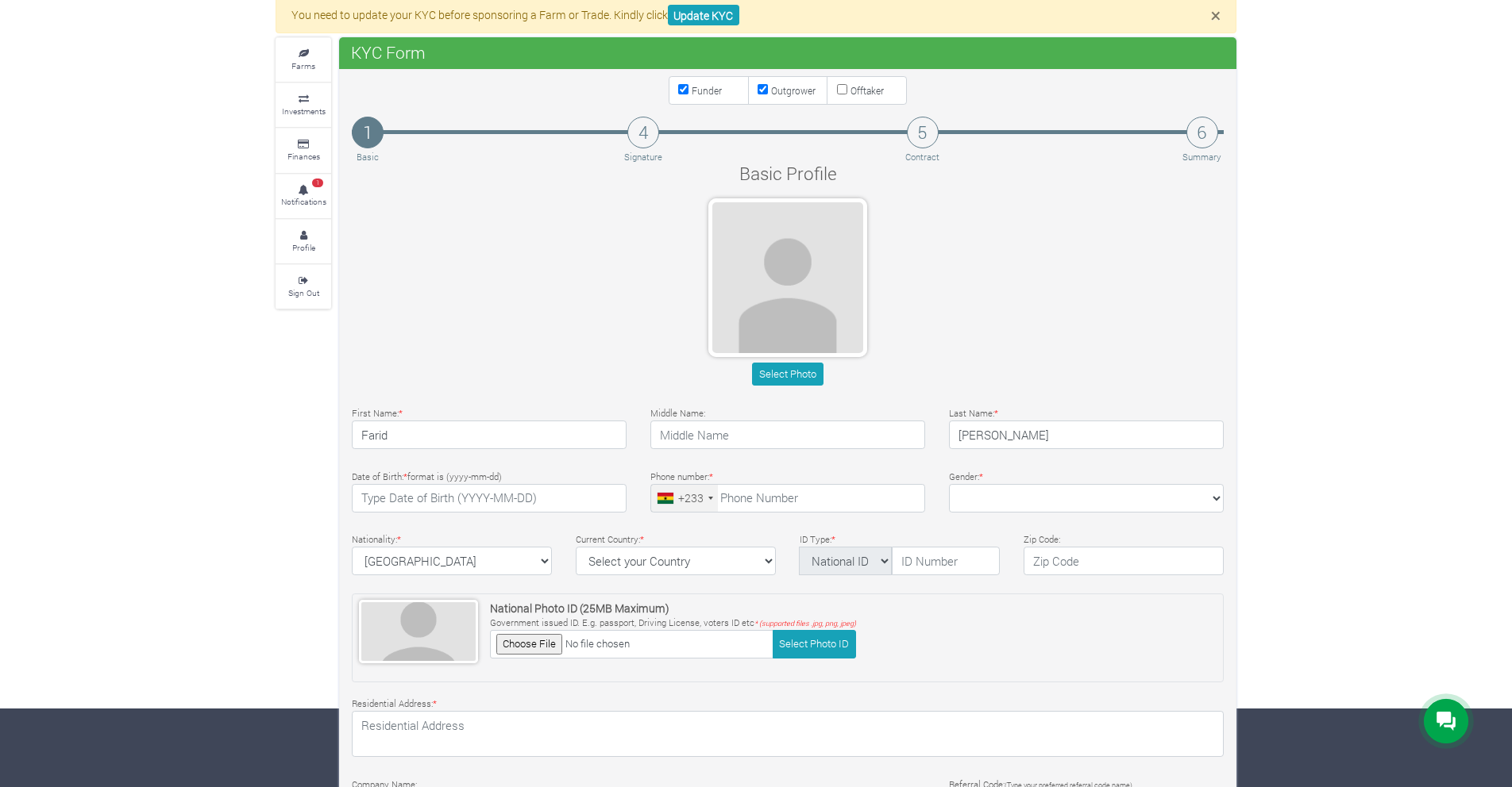
click at [768, 85] on input "Outgrower" at bounding box center [763, 89] width 10 height 10
checkbox input "false"
click at [627, 219] on div "Select Photo" at bounding box center [787, 295] width 896 height 194
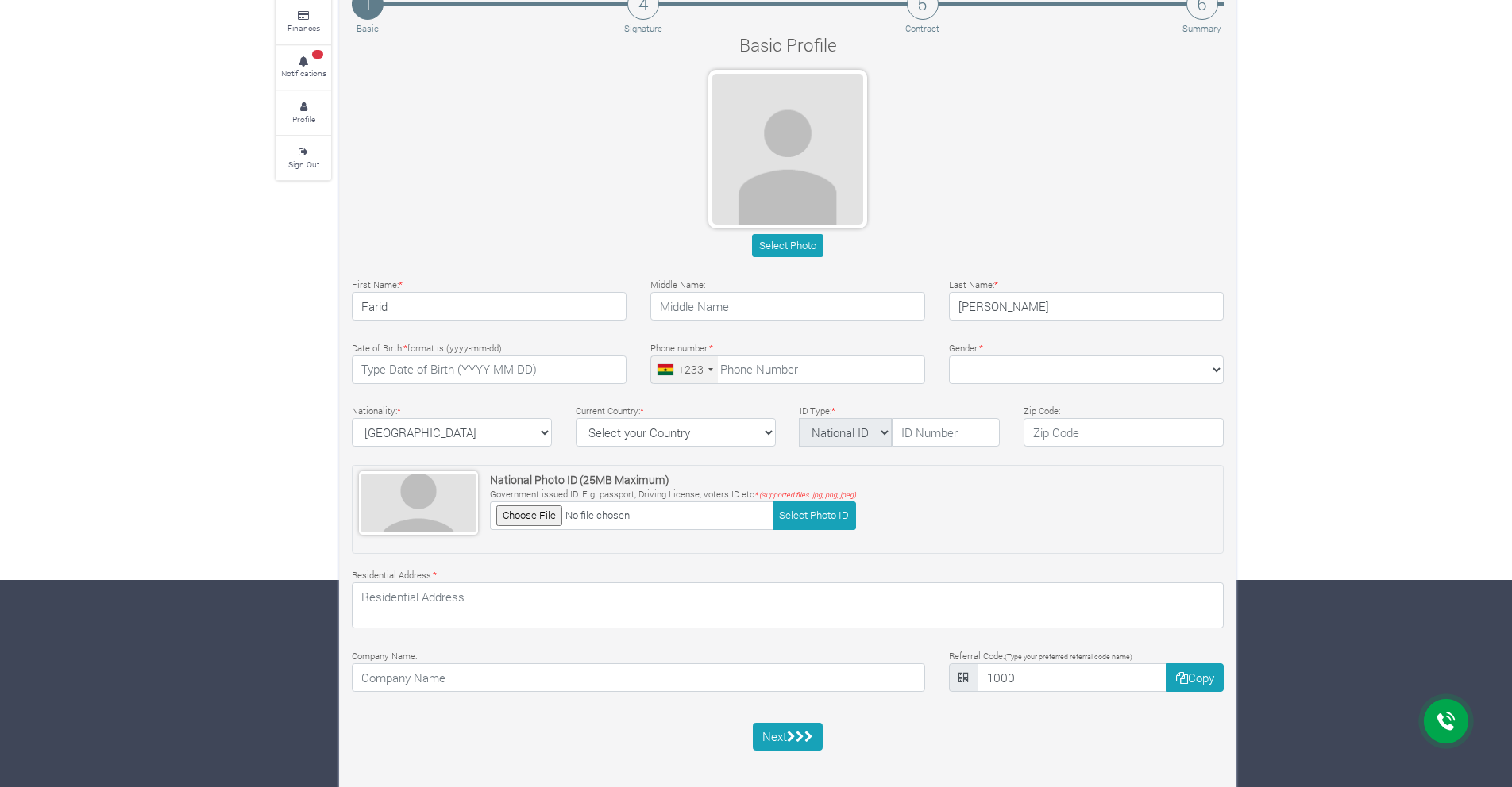
scroll to position [220, 0]
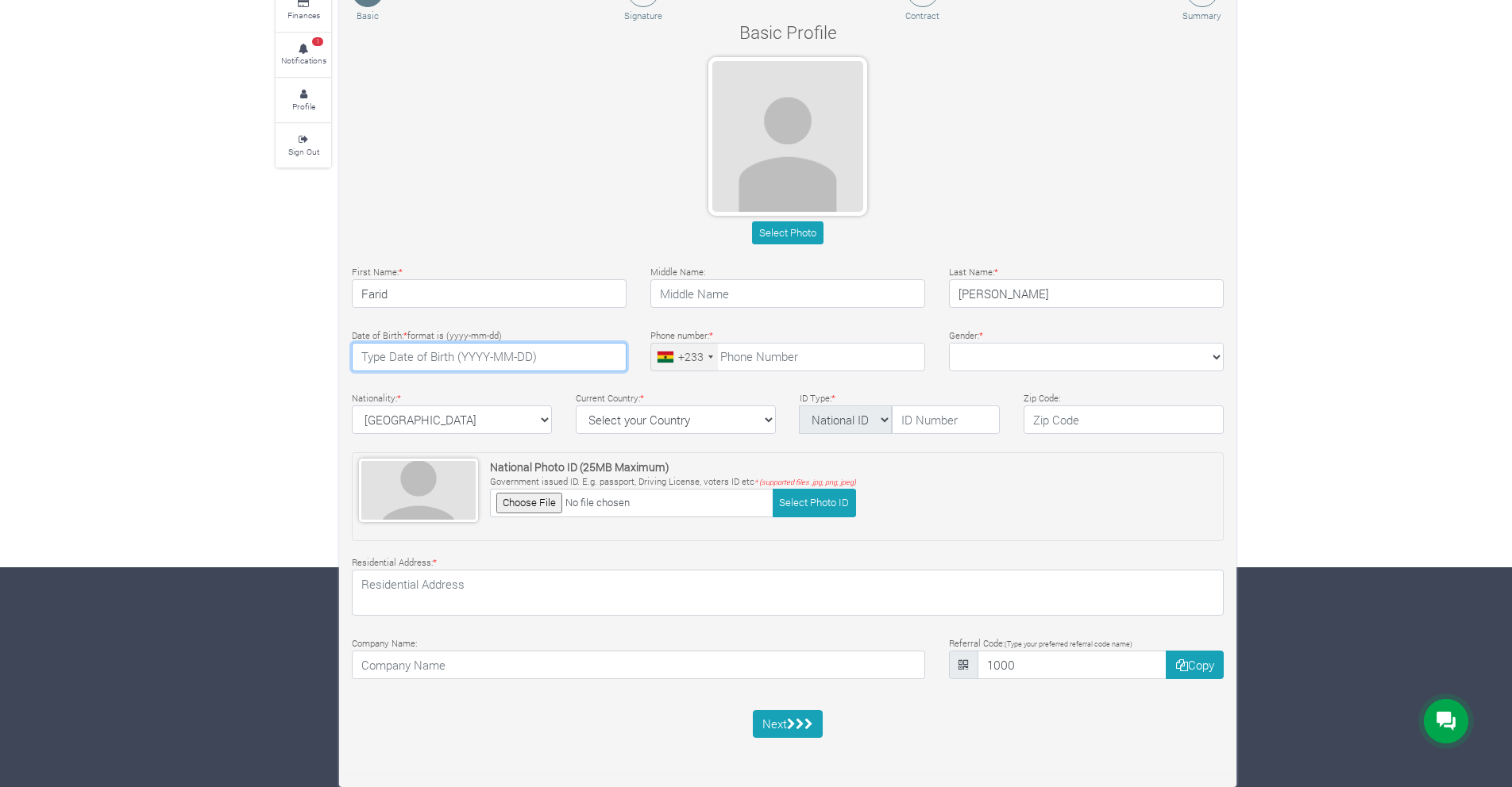
click at [609, 362] on input "text" at bounding box center [489, 357] width 275 height 29
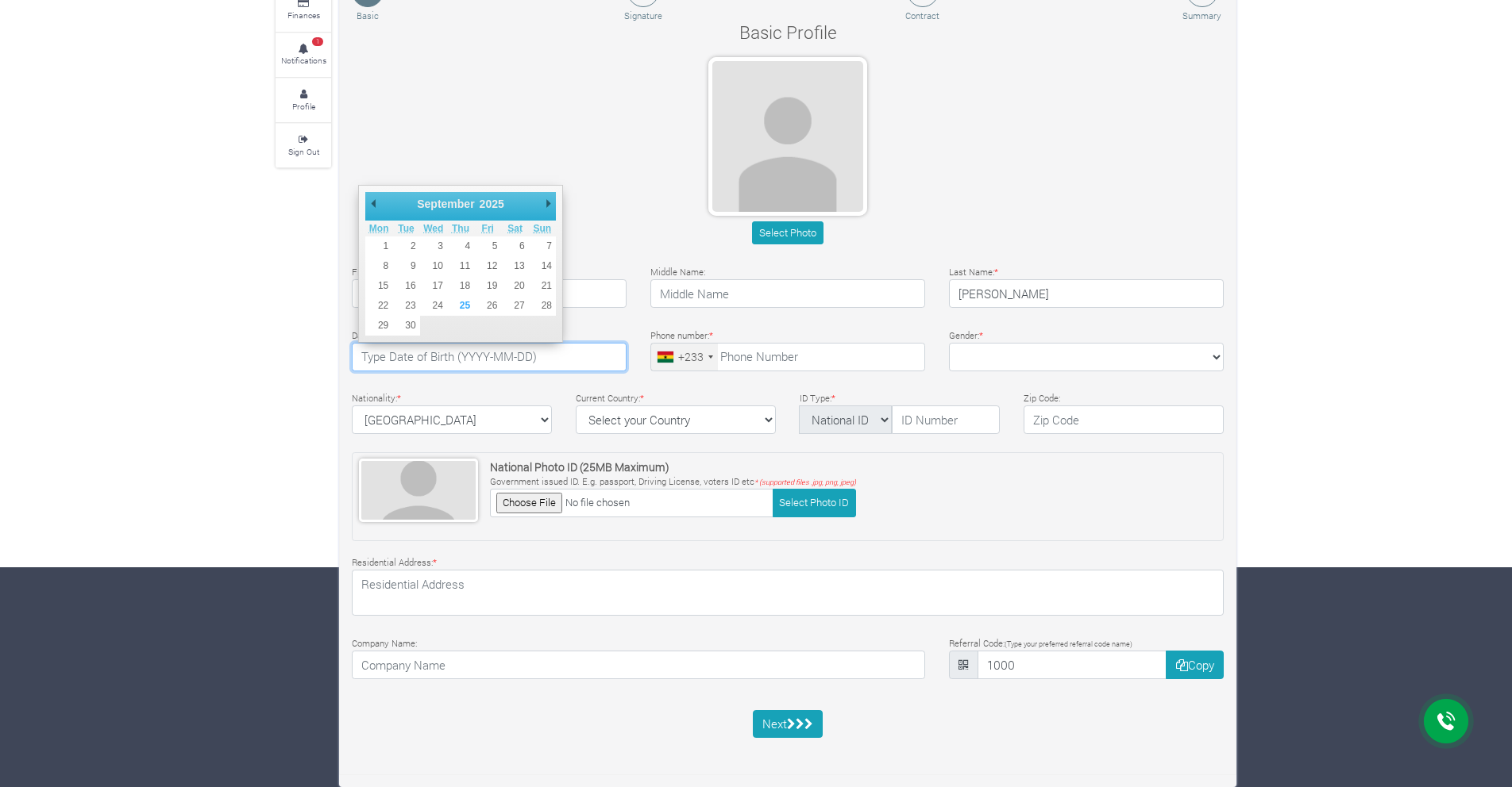
click at [511, 204] on div "September January February March April May June July August September October N…" at bounding box center [460, 206] width 190 height 29
click at [547, 133] on div "Select Photo" at bounding box center [787, 154] width 896 height 194
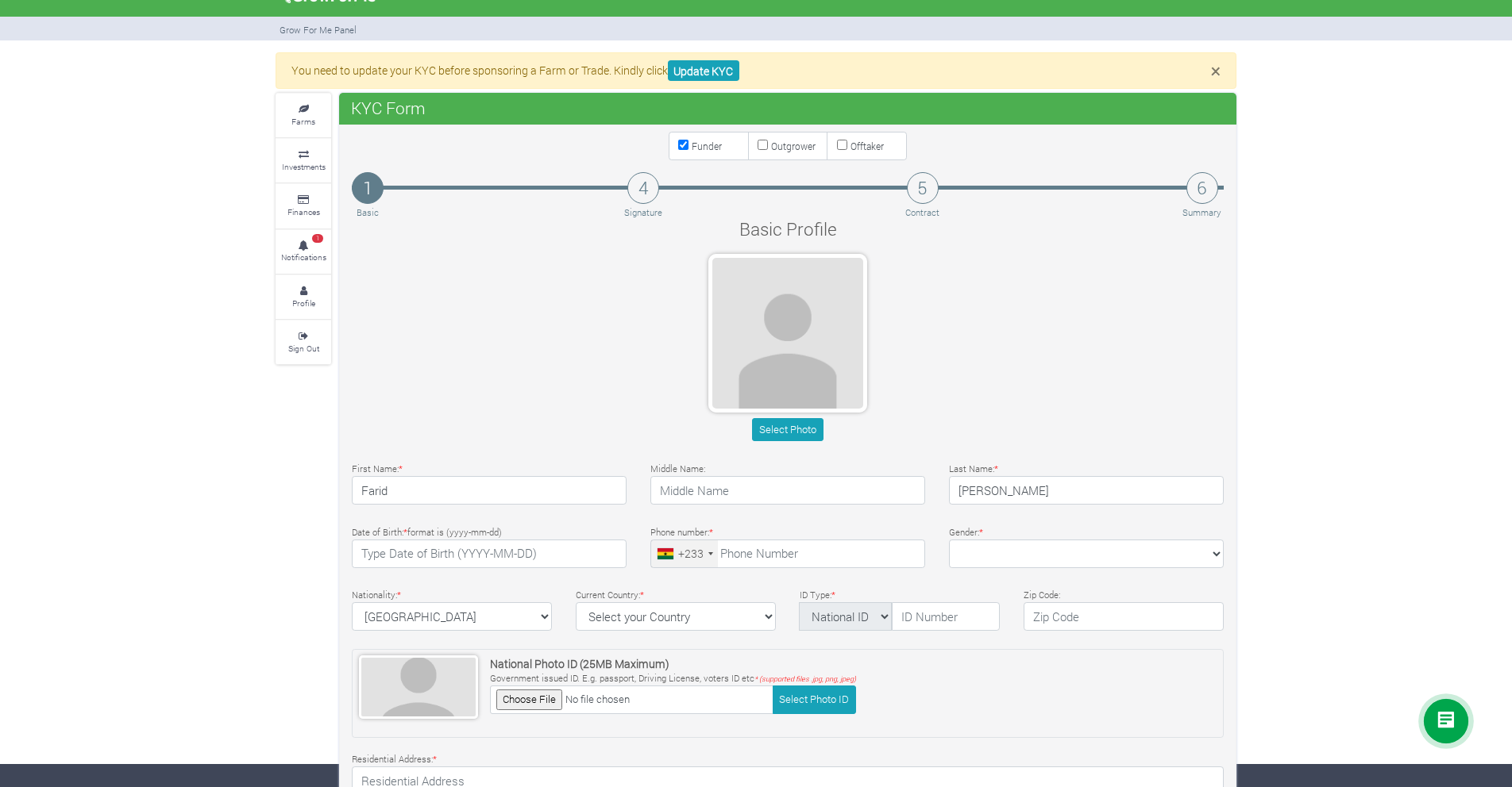
scroll to position [0, 0]
